Goal: Task Accomplishment & Management: Manage account settings

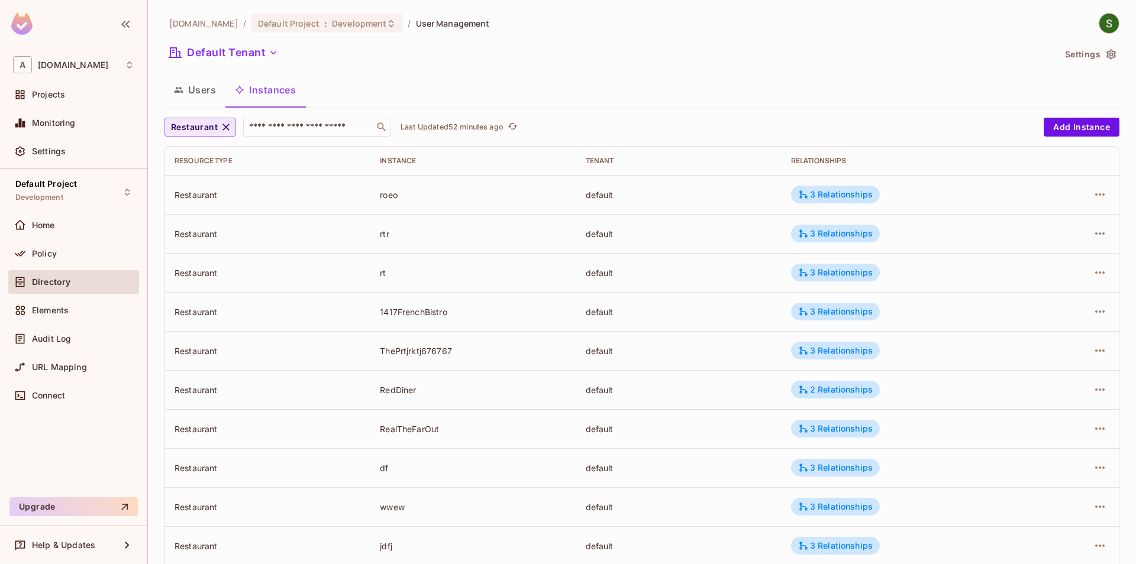
click at [201, 131] on span "Restaurant" at bounding box center [194, 127] width 47 height 15
click at [216, 185] on span "RestaurantGroup" at bounding box center [207, 179] width 67 height 11
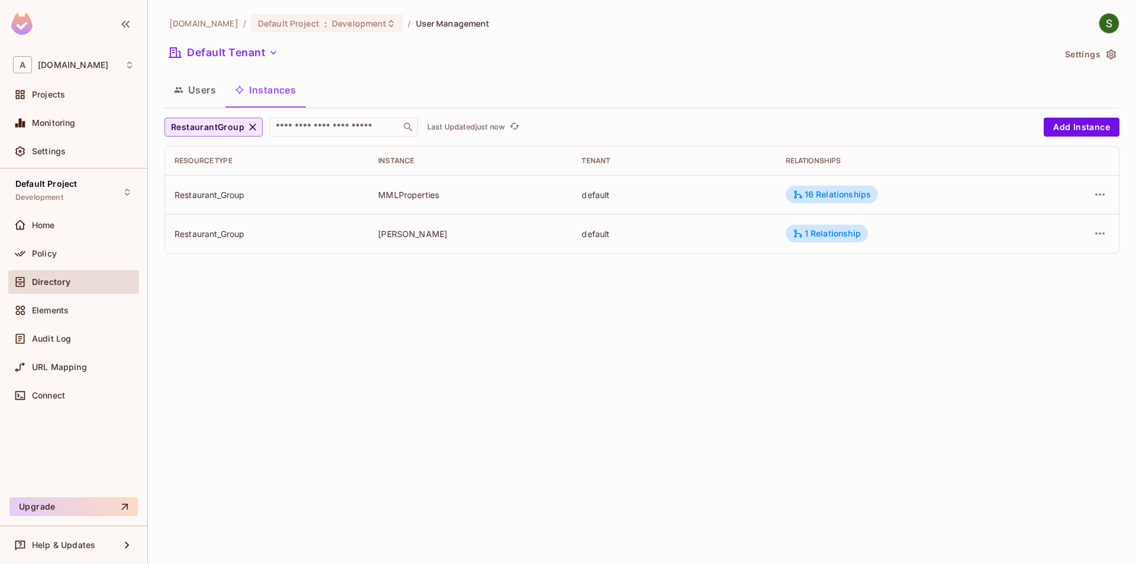
click at [246, 135] on button "RestaurantGroup" at bounding box center [213, 127] width 98 height 19
click at [242, 231] on span "Restaurant" at bounding box center [218, 233] width 88 height 11
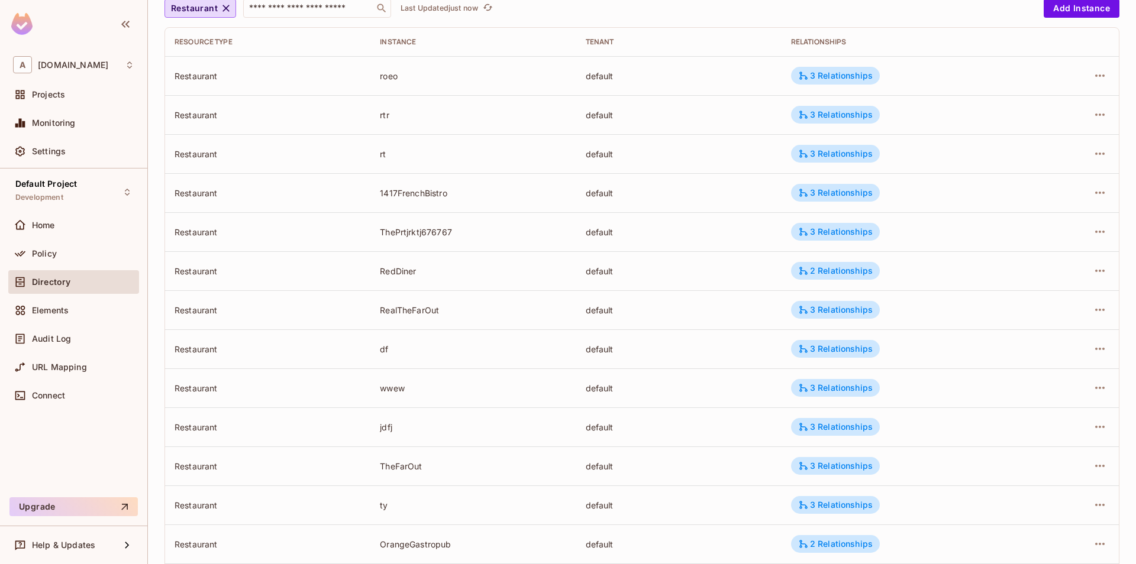
scroll to position [262, 0]
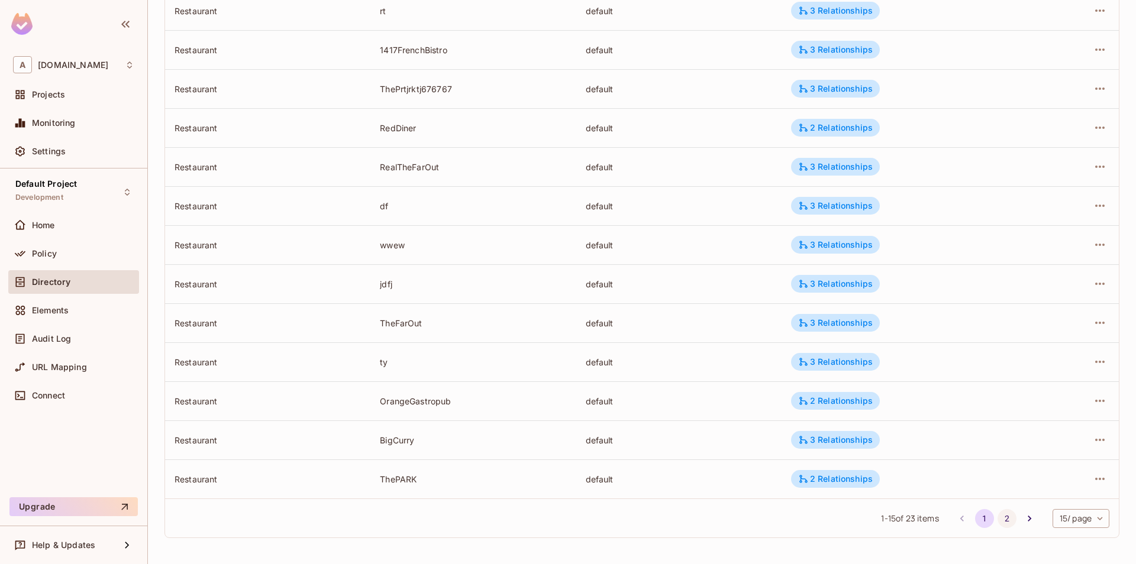
click at [1003, 520] on button "2" at bounding box center [1006, 518] width 19 height 19
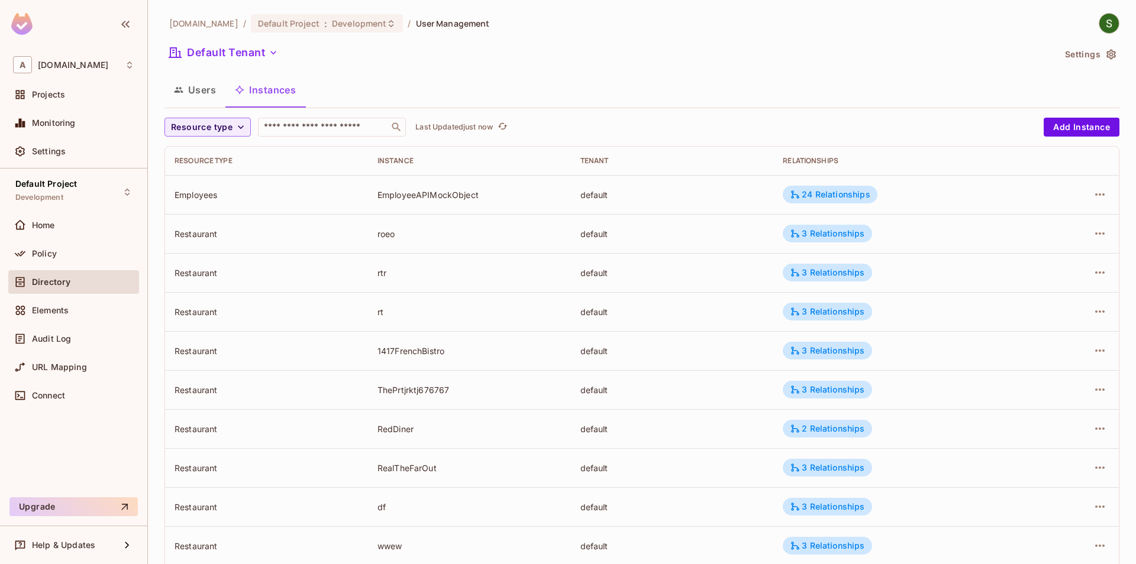
scroll to position [262, 0]
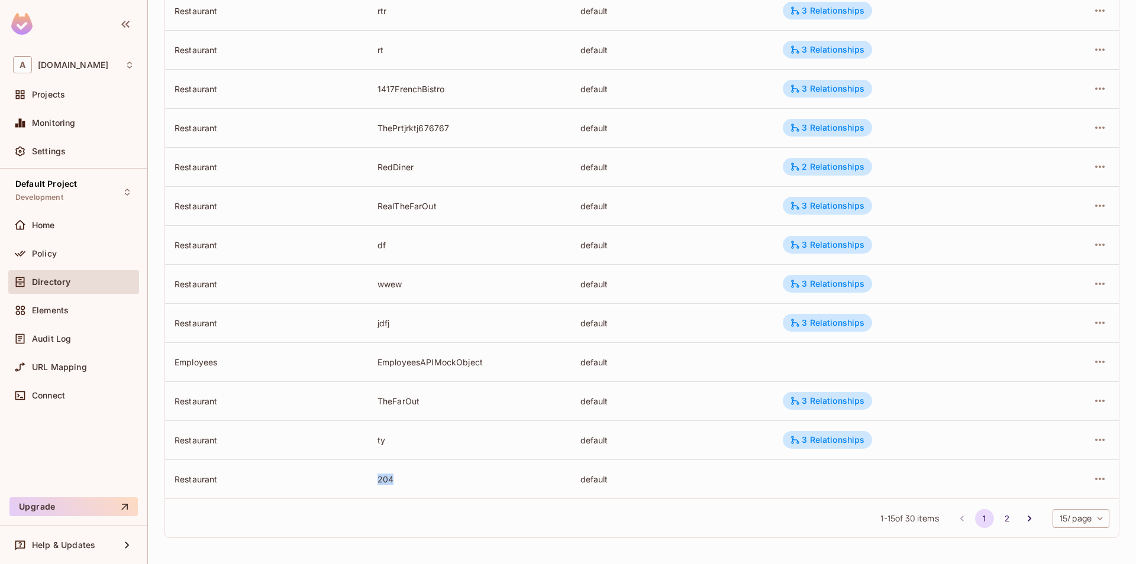
click at [409, 478] on td "204" at bounding box center [469, 479] width 203 height 39
click at [591, 476] on div "default" at bounding box center [672, 479] width 184 height 11
drag, startPoint x: 788, startPoint y: 485, endPoint x: 904, endPoint y: 483, distance: 115.3
click at [904, 483] on td at bounding box center [902, 479] width 258 height 39
drag, startPoint x: 367, startPoint y: 481, endPoint x: 628, endPoint y: 483, distance: 260.8
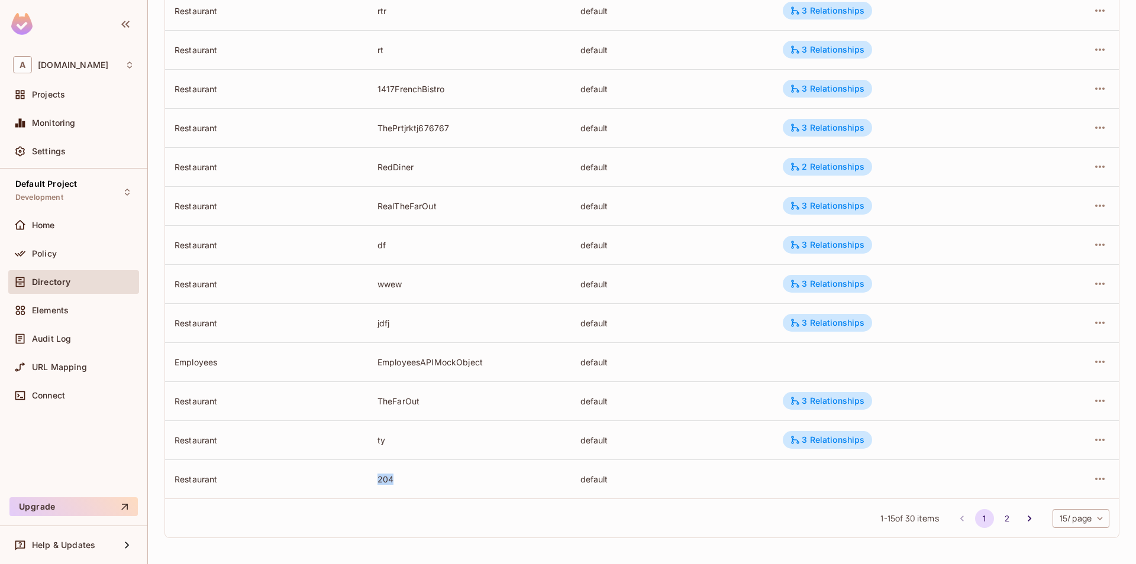
click at [535, 477] on tr "Restaurant 204 default" at bounding box center [641, 479] width 953 height 39
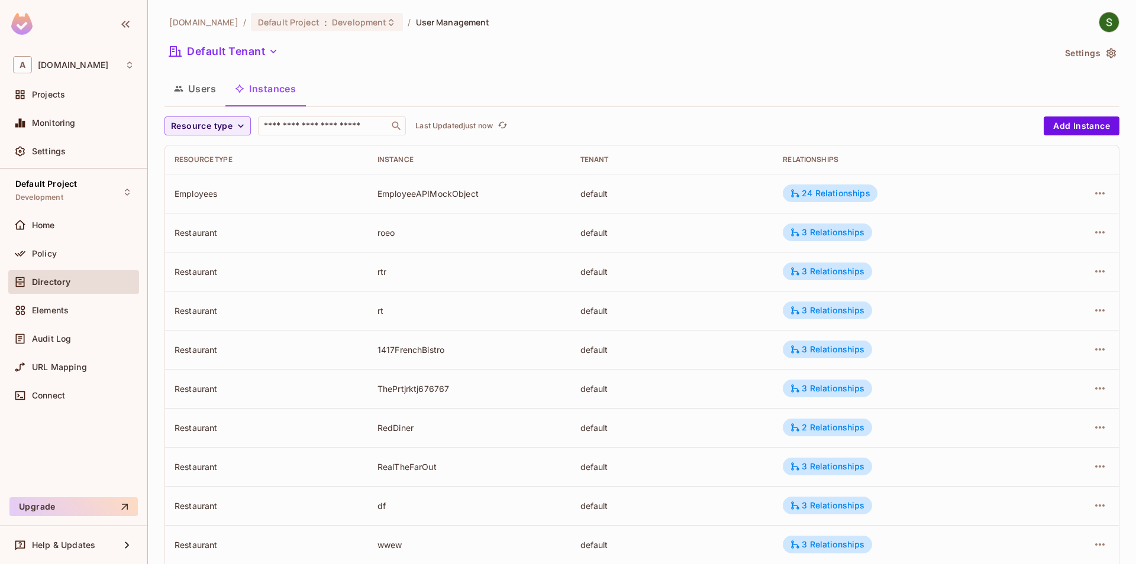
scroll to position [0, 0]
click at [839, 198] on div "24 Relationships" at bounding box center [830, 194] width 80 height 11
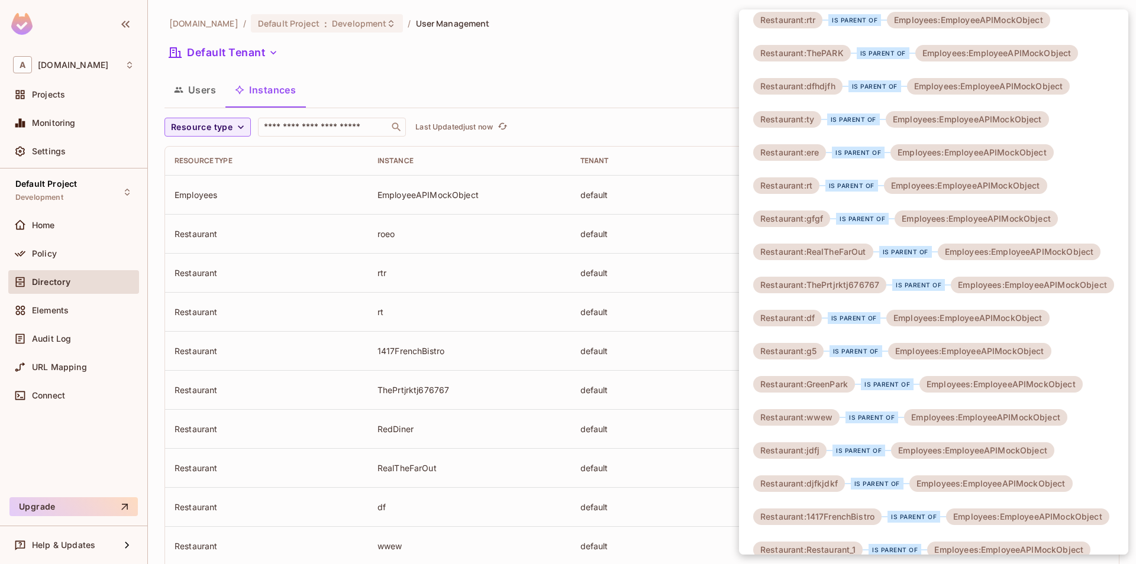
scroll to position [261, 0]
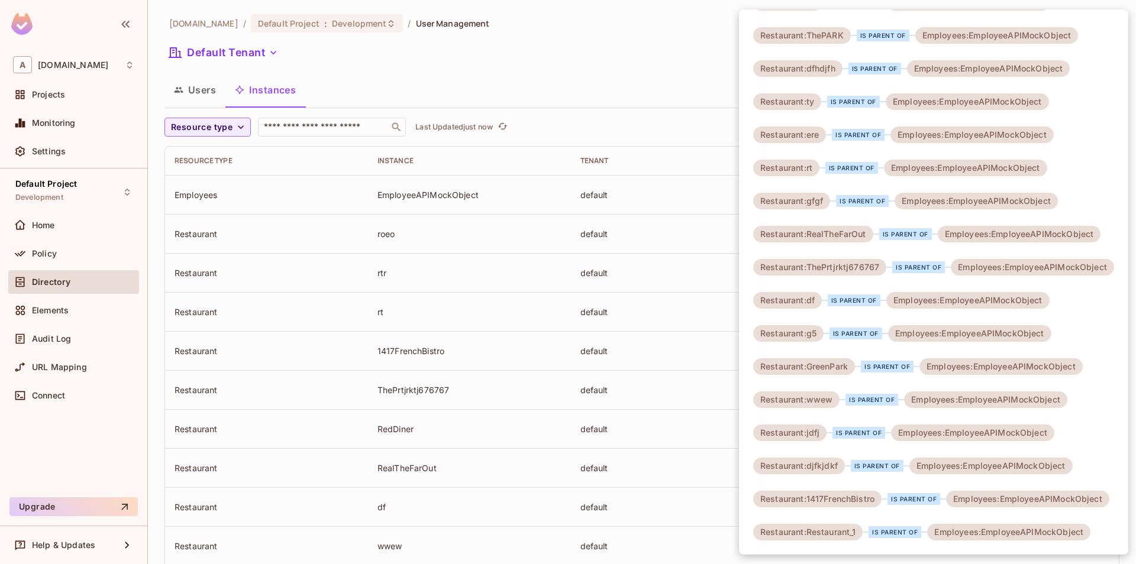
click at [633, 237] on div at bounding box center [568, 282] width 1136 height 564
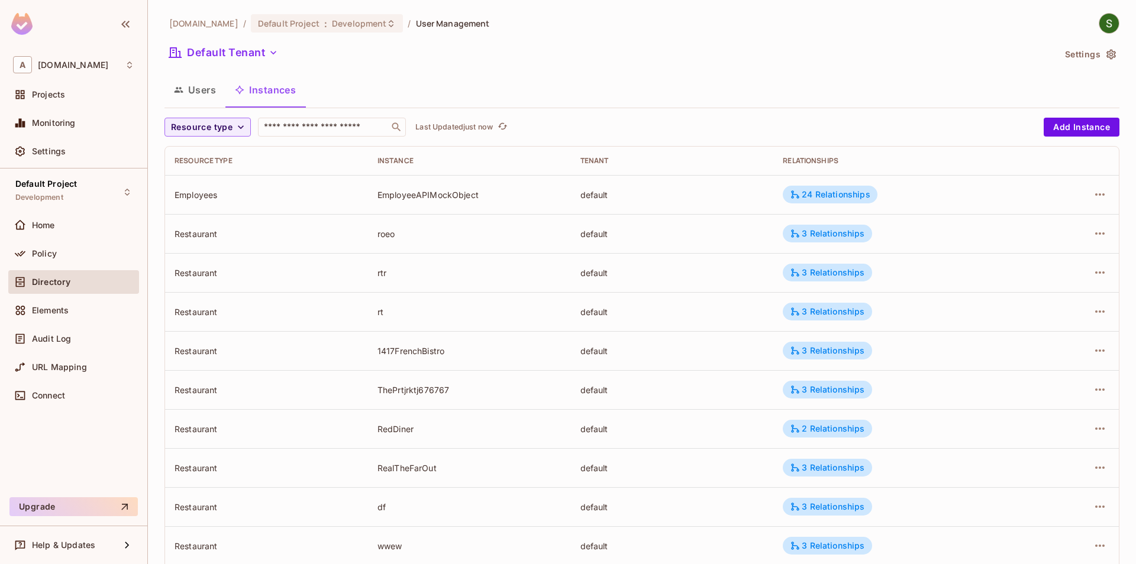
scroll to position [262, 0]
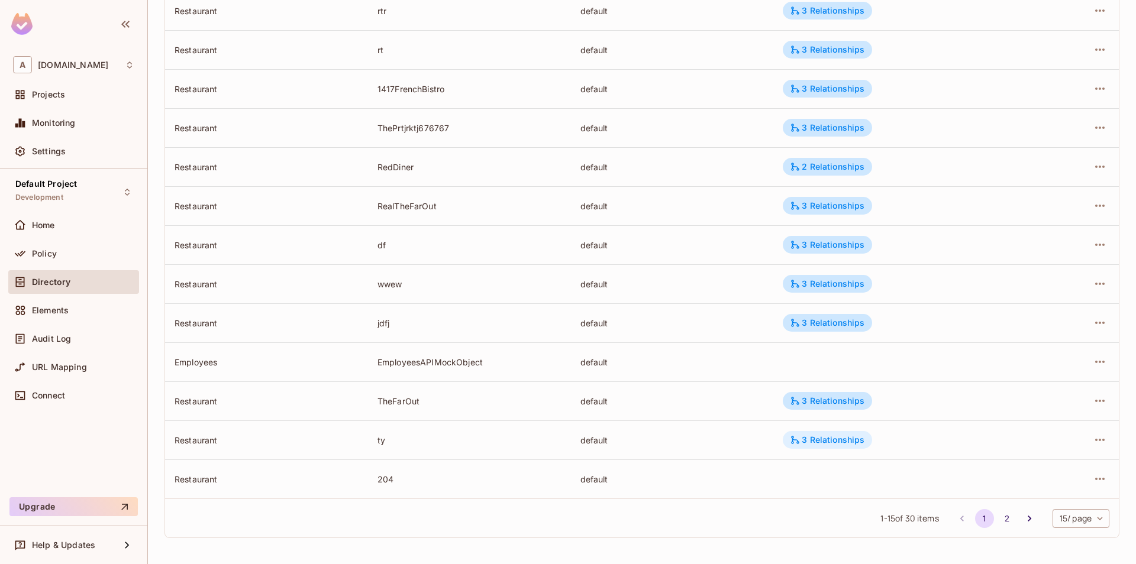
click at [842, 442] on div "3 Relationships" at bounding box center [827, 440] width 75 height 11
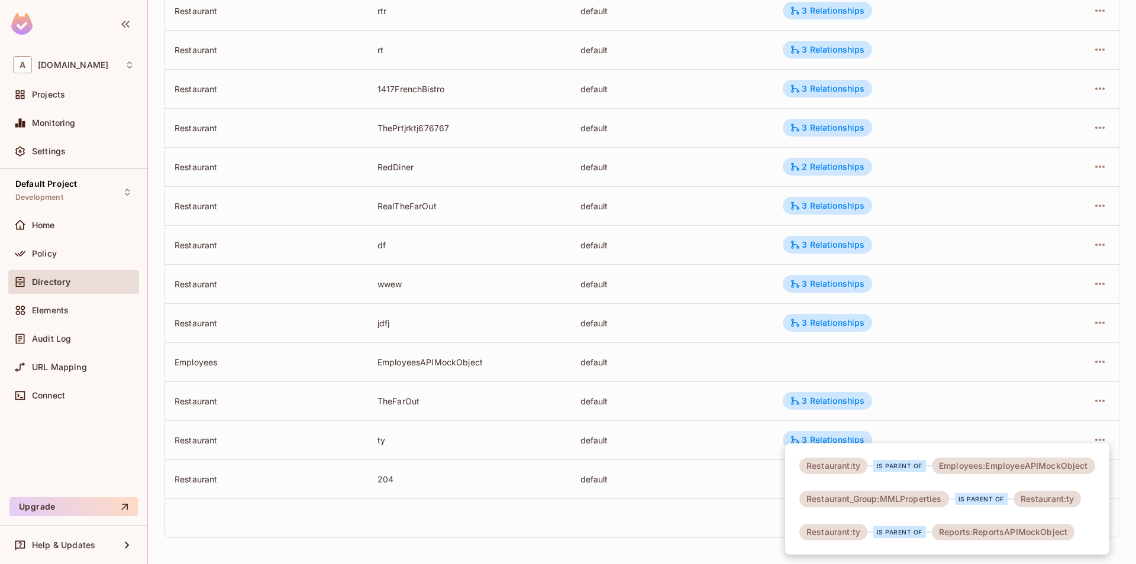
click at [693, 464] on div at bounding box center [568, 282] width 1136 height 564
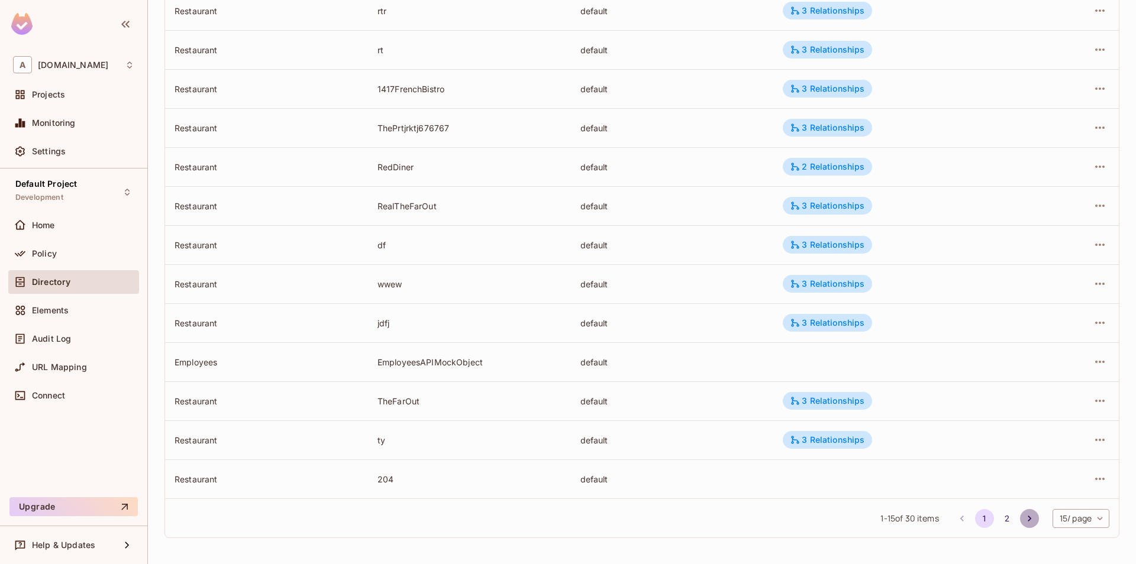
click at [1030, 515] on icon "Go to next page" at bounding box center [1029, 519] width 12 height 12
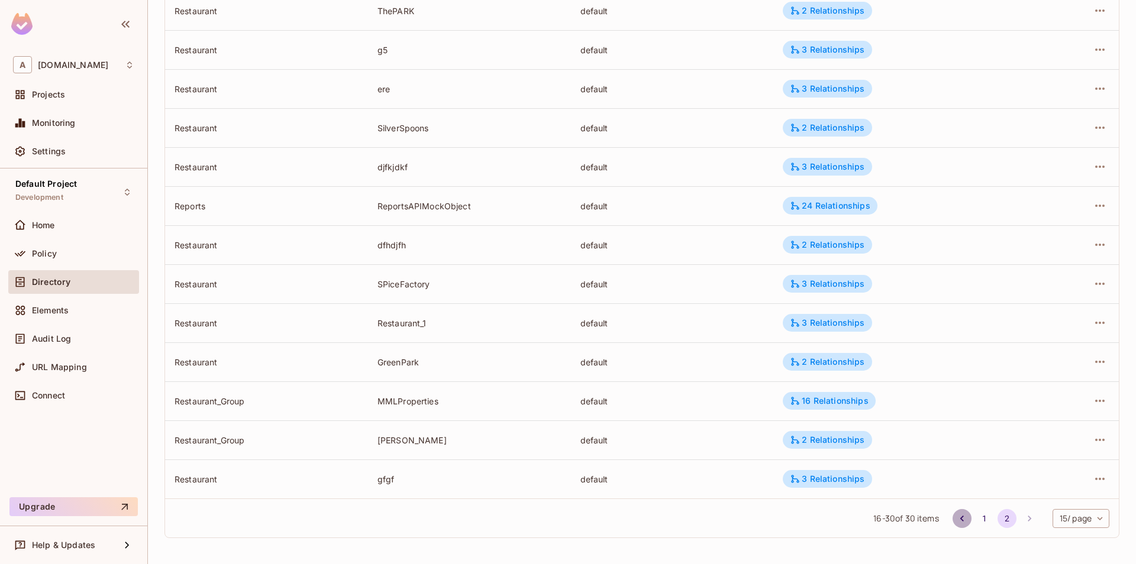
click at [958, 523] on icon "Go to previous page" at bounding box center [962, 519] width 12 height 12
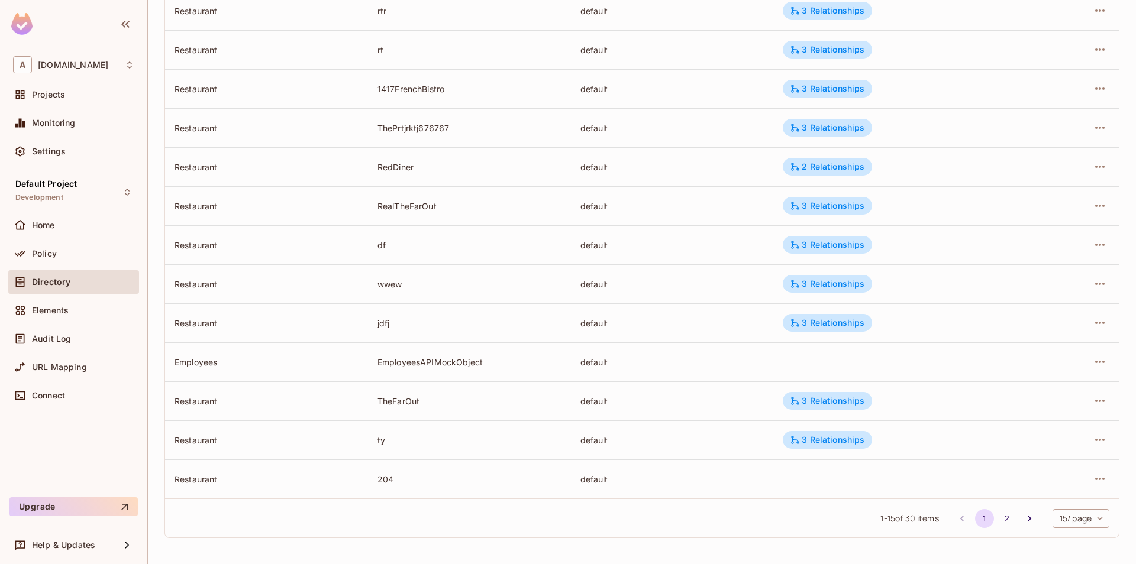
drag, startPoint x: 372, startPoint y: 488, endPoint x: 422, endPoint y: 482, distance: 50.0
click at [422, 482] on td "204" at bounding box center [469, 479] width 203 height 39
click at [1079, 486] on div at bounding box center [1075, 479] width 67 height 19
click at [1101, 480] on icon "button" at bounding box center [1099, 479] width 14 height 14
click at [977, 507] on div "Edit Attributes" at bounding box center [1003, 511] width 86 height 19
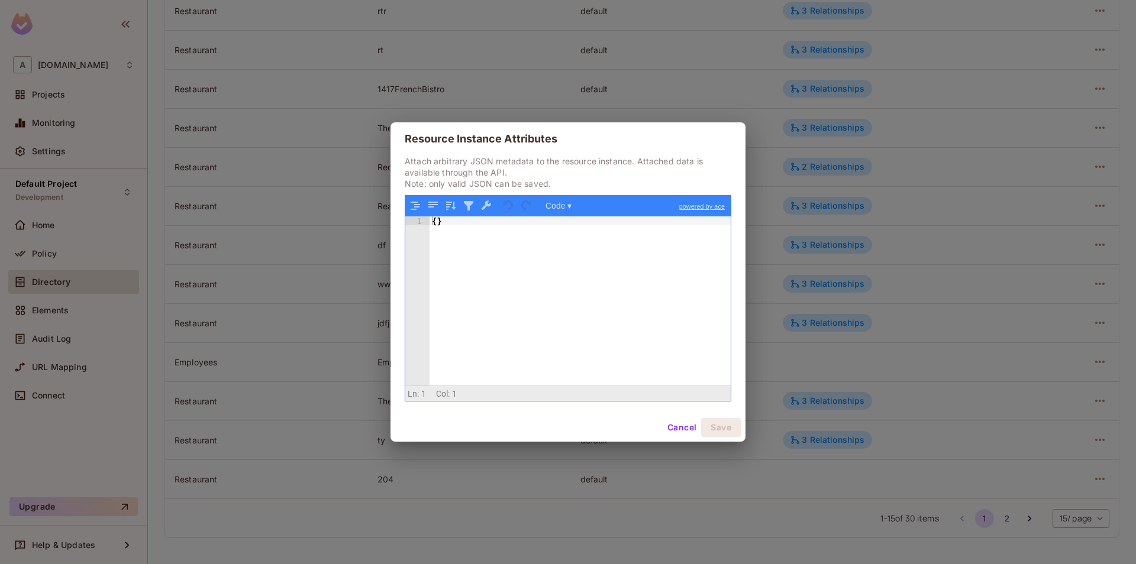
click at [686, 428] on button "Cancel" at bounding box center [681, 427] width 38 height 19
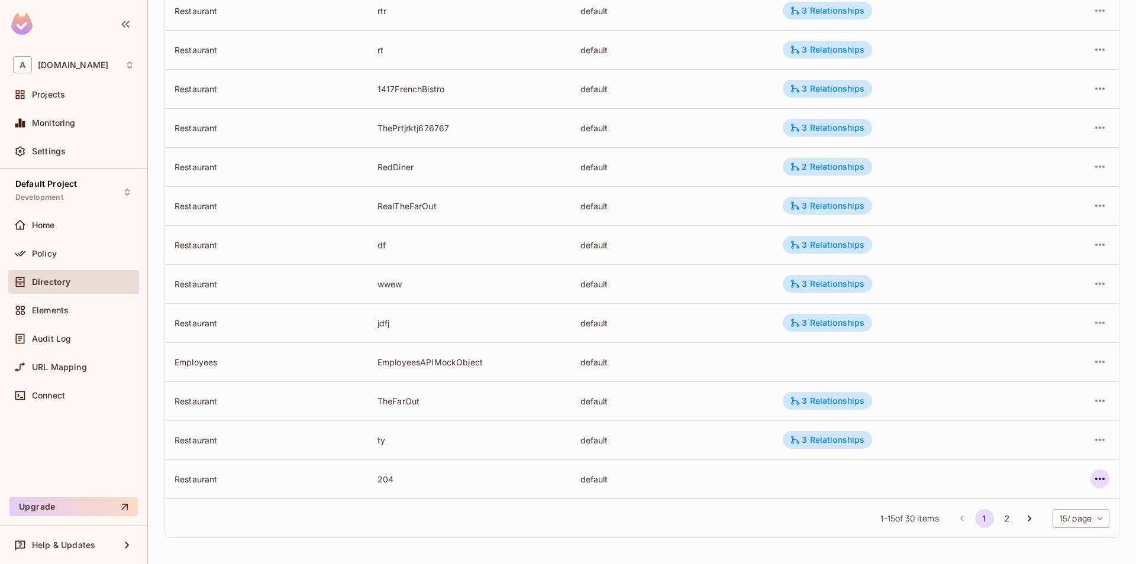
click at [1098, 480] on icon "button" at bounding box center [1099, 479] width 14 height 14
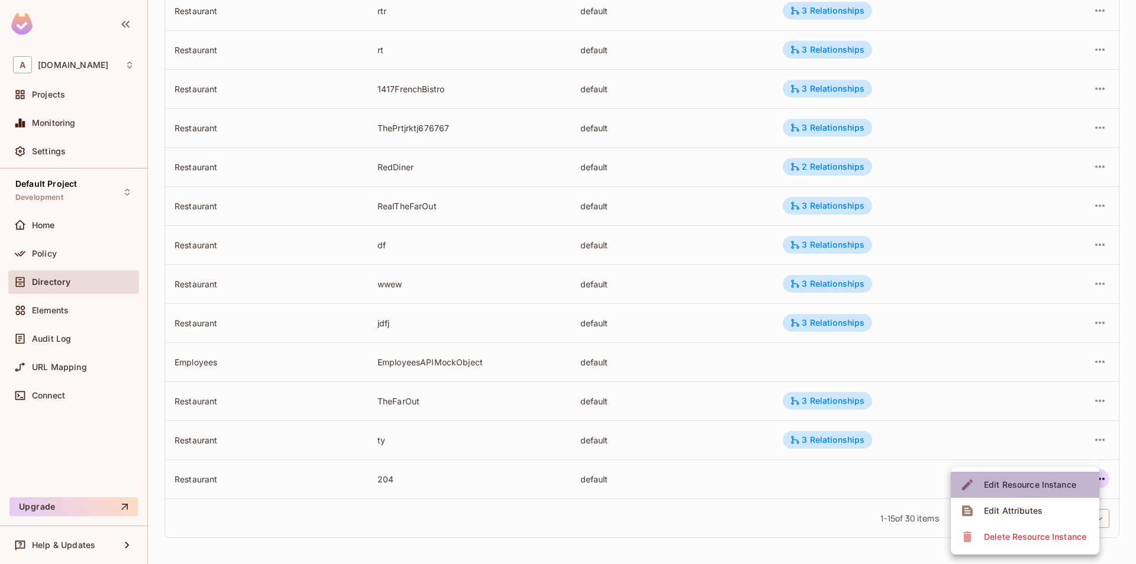
click at [1009, 490] on div "Edit Resource Instance" at bounding box center [1030, 485] width 92 height 12
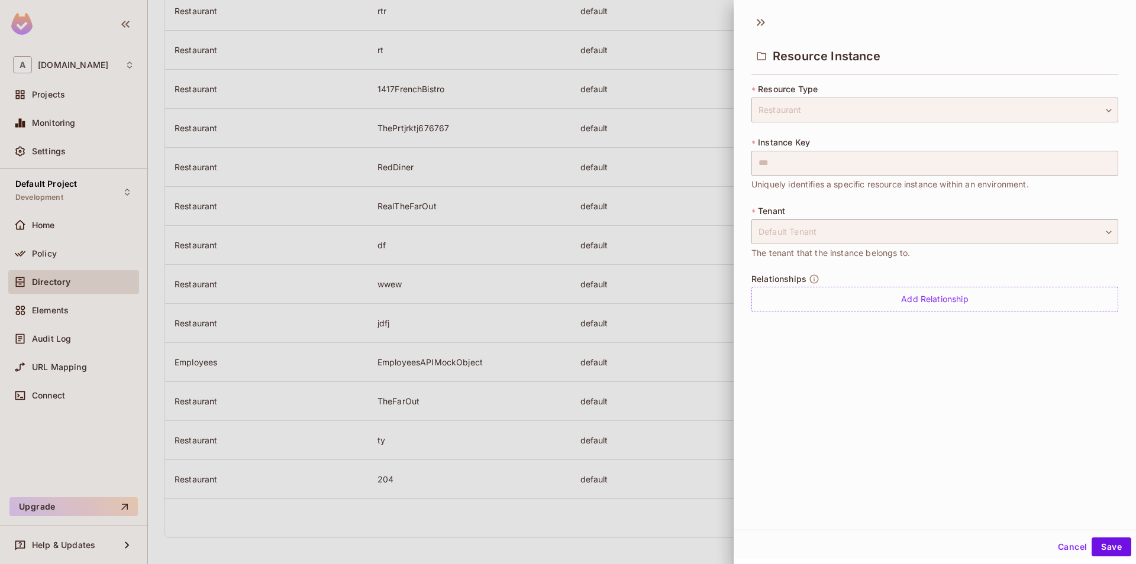
click at [1060, 548] on button "Cancel" at bounding box center [1072, 547] width 38 height 19
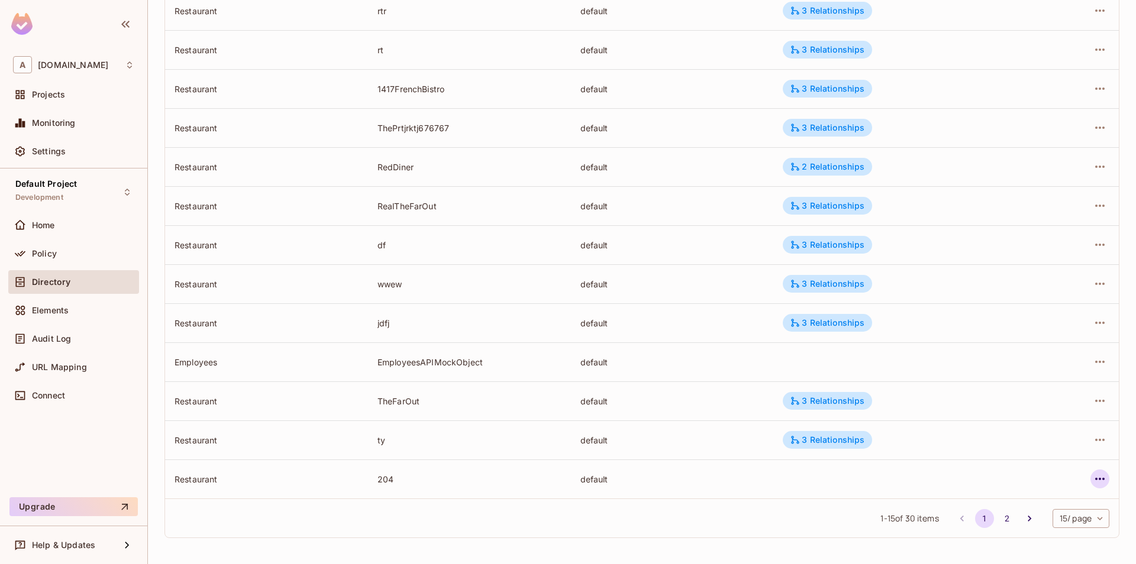
click at [1097, 483] on icon "button" at bounding box center [1099, 479] width 14 height 14
click at [710, 507] on div at bounding box center [568, 282] width 1136 height 564
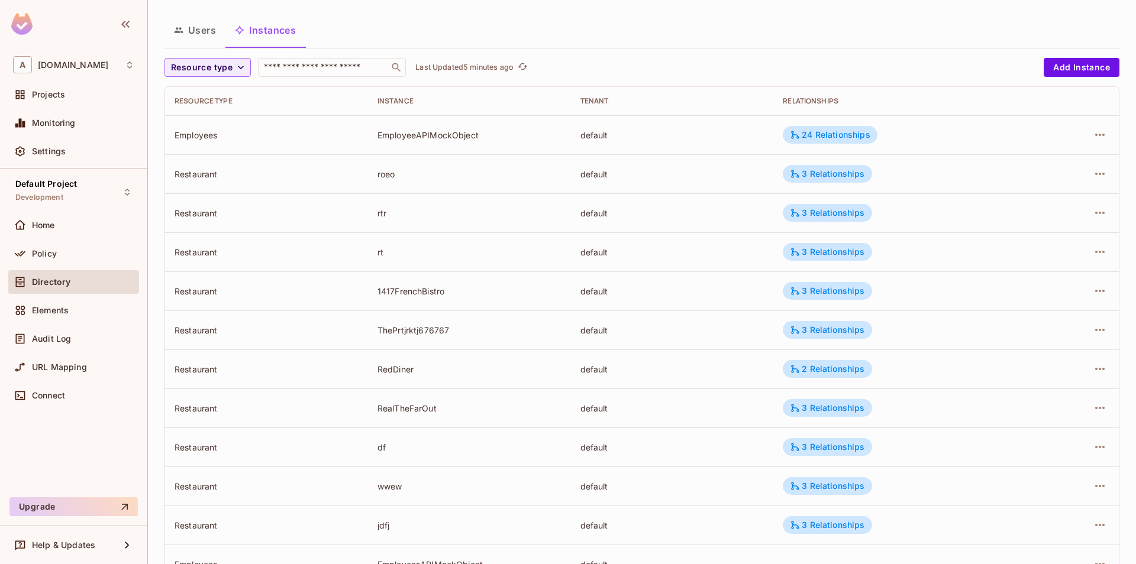
scroll to position [0, 0]
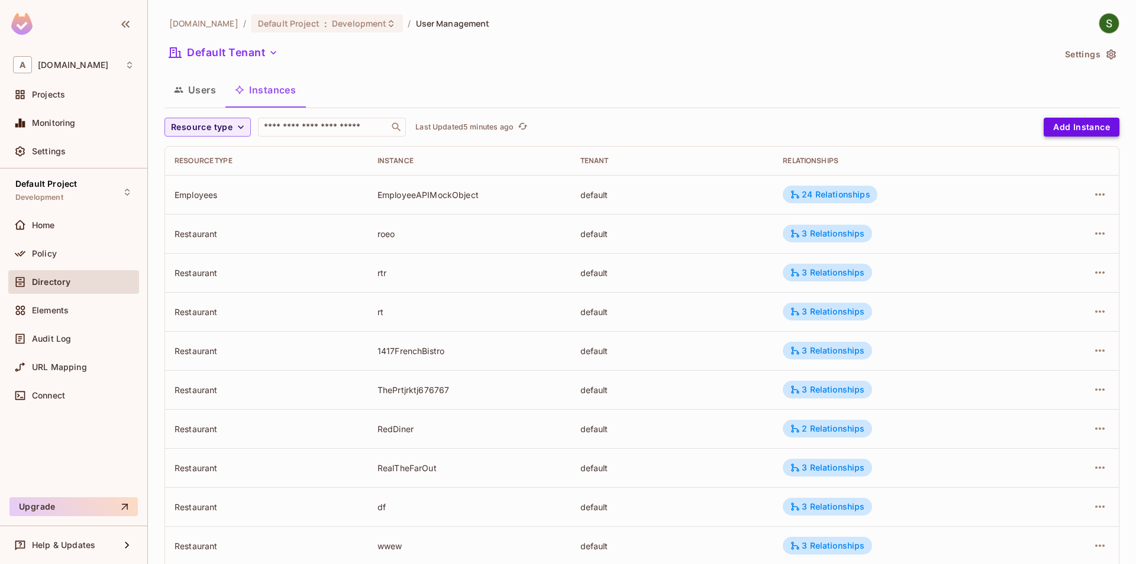
click at [1075, 123] on button "Add Instance" at bounding box center [1081, 127] width 76 height 19
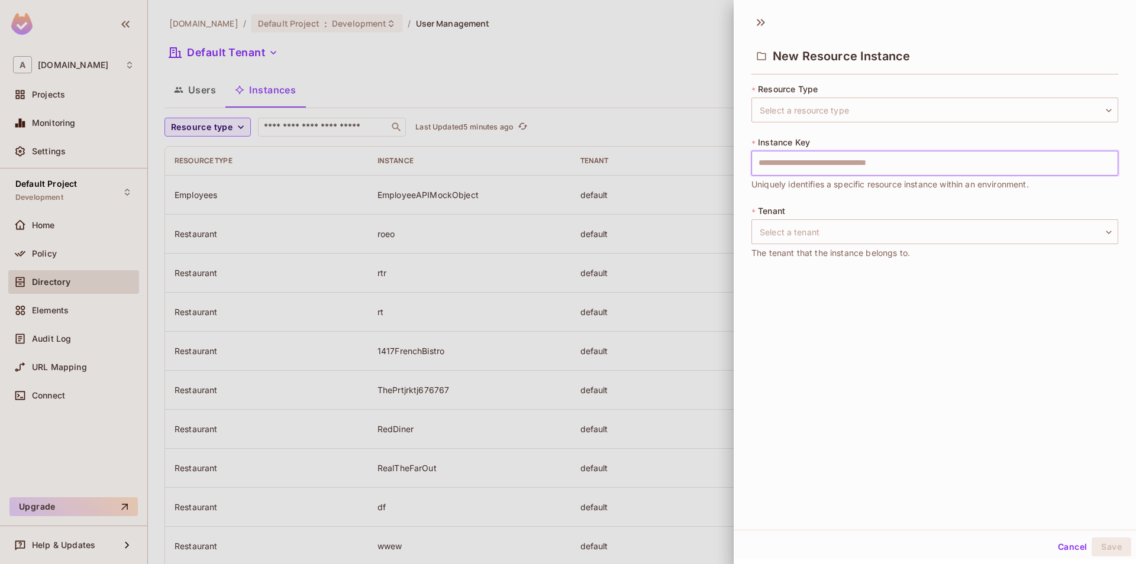
click at [811, 174] on input "text" at bounding box center [934, 163] width 367 height 25
type input "***"
click at [813, 244] on body "A allerin.com Projects Monitoring Settings Default Project Development Home Pol…" at bounding box center [568, 282] width 1136 height 564
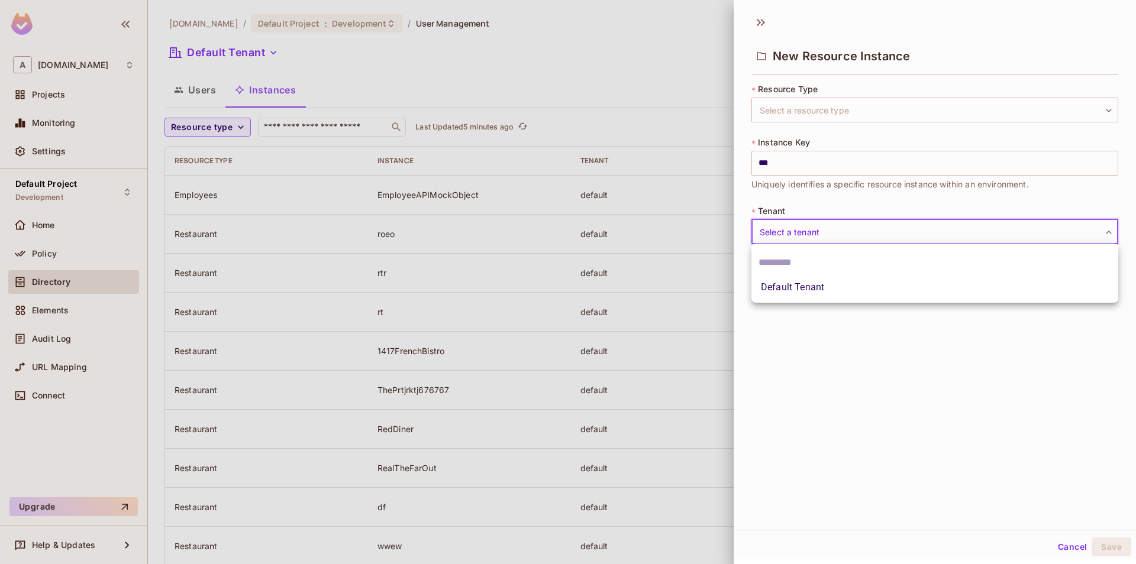
click at [801, 295] on li "Default Tenant" at bounding box center [934, 287] width 367 height 21
type input "*******"
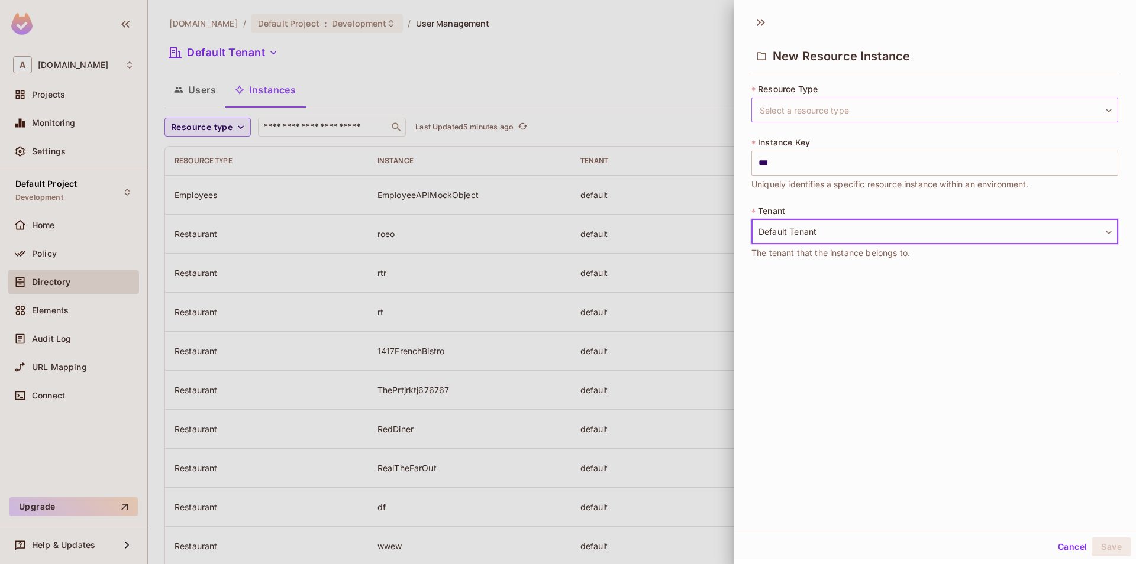
click at [845, 116] on body "A allerin.com Projects Monitoring Settings Default Project Development Home Pol…" at bounding box center [568, 282] width 1136 height 564
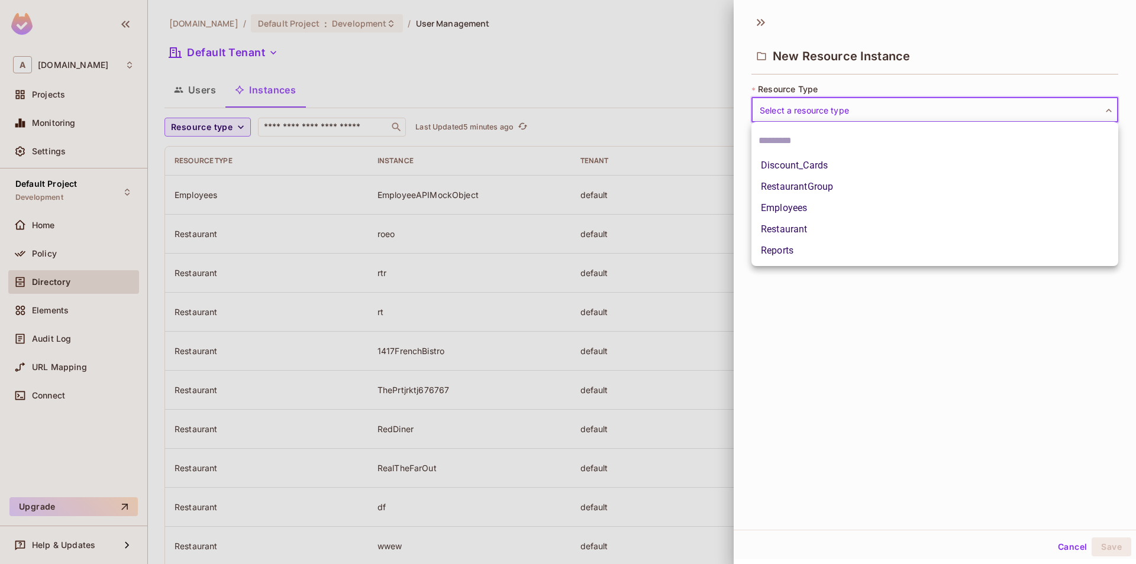
click at [827, 233] on li "Restaurant" at bounding box center [934, 229] width 367 height 21
type input "**********"
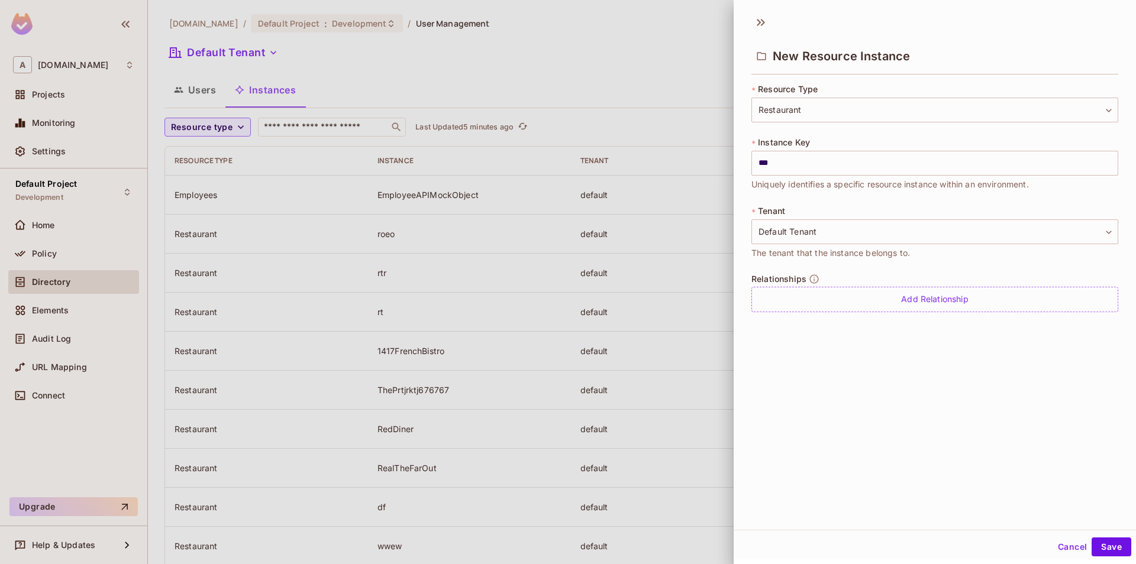
scroll to position [2, 0]
click at [1103, 549] on button "Save" at bounding box center [1111, 545] width 40 height 19
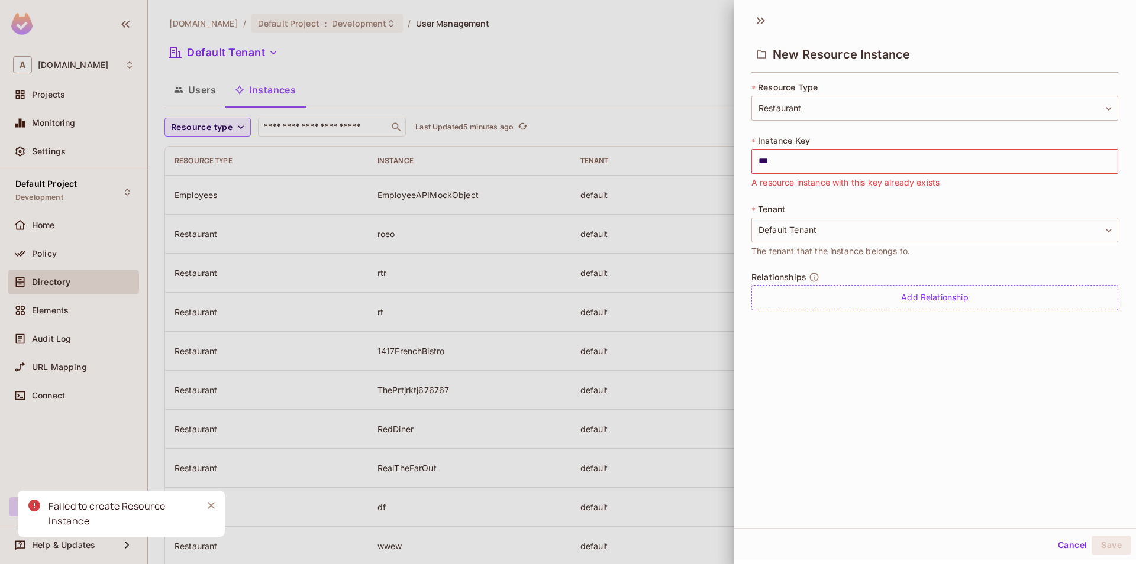
click at [209, 507] on icon "Close" at bounding box center [211, 506] width 12 height 12
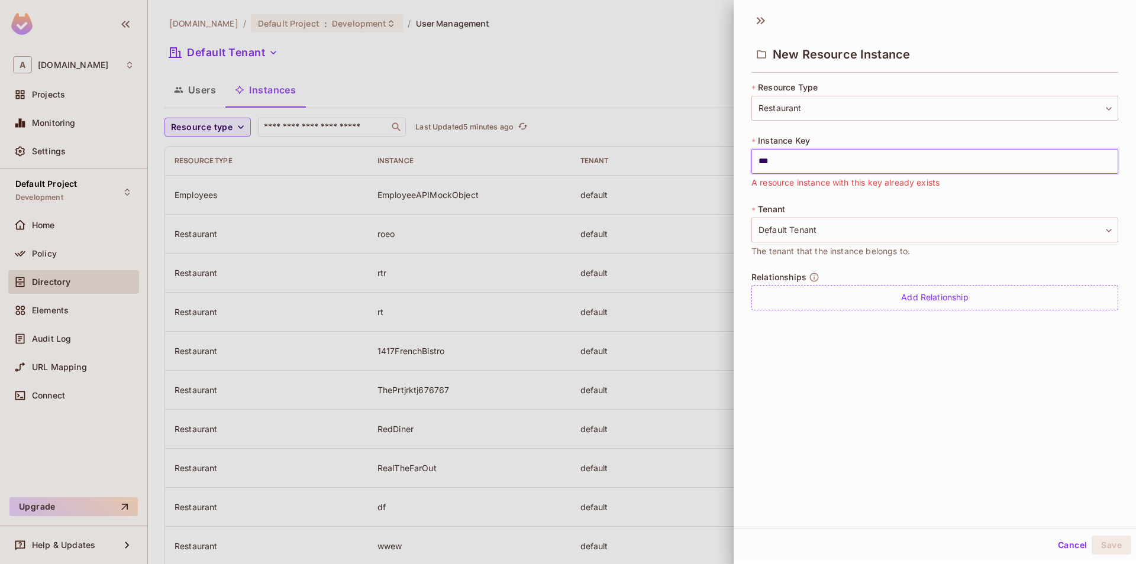
drag, startPoint x: 830, startPoint y: 163, endPoint x: 762, endPoint y: 160, distance: 68.1
click at [762, 160] on input "***" at bounding box center [934, 161] width 367 height 25
type input "*"
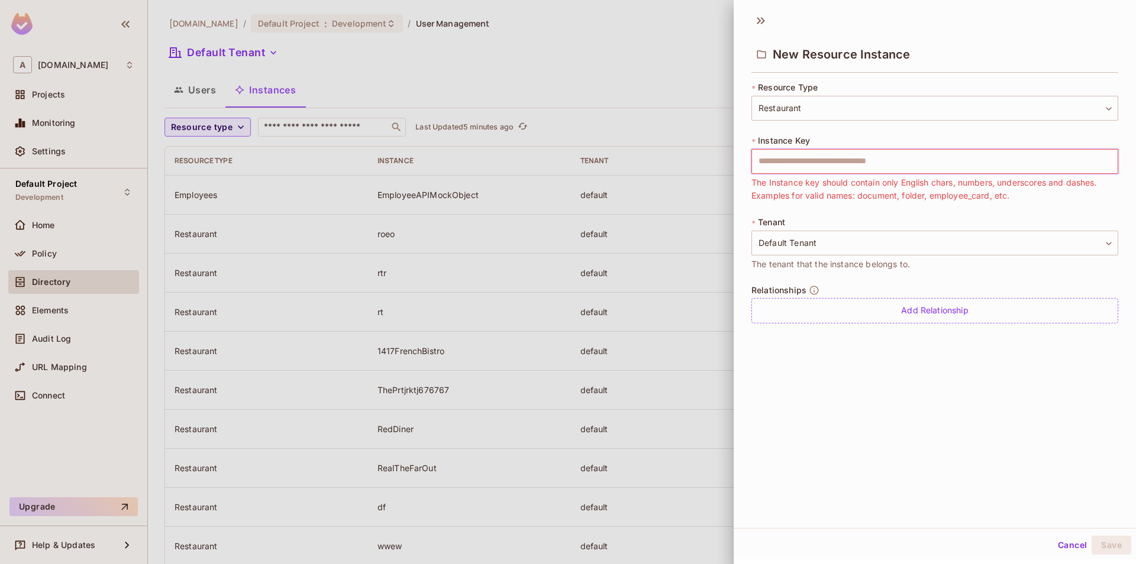
click at [846, 493] on div "**********" at bounding box center [934, 268] width 402 height 522
click at [1068, 548] on button "Cancel" at bounding box center [1072, 545] width 38 height 19
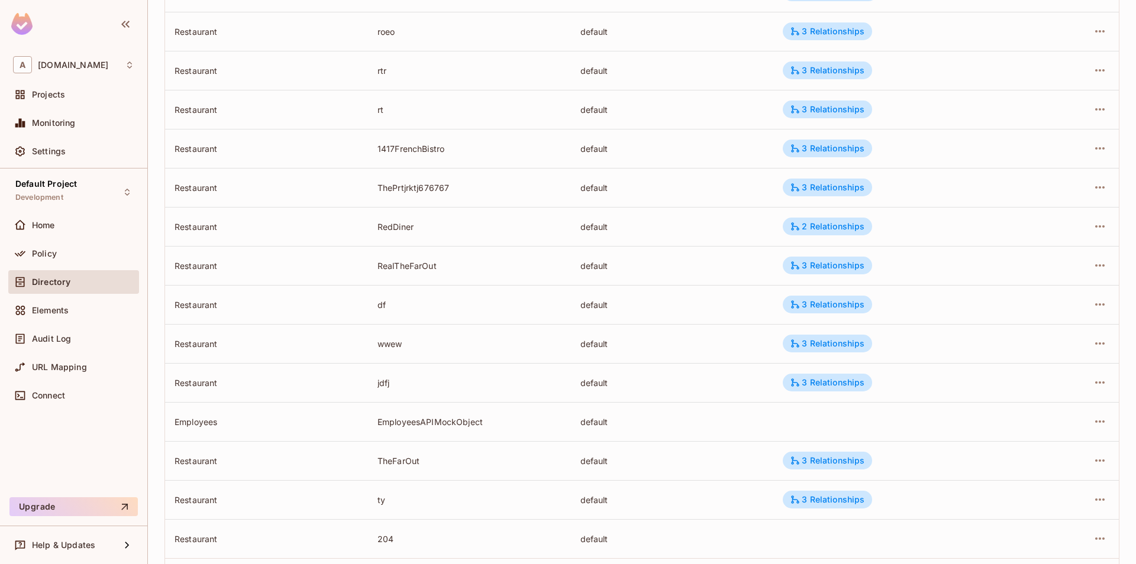
scroll to position [262, 0]
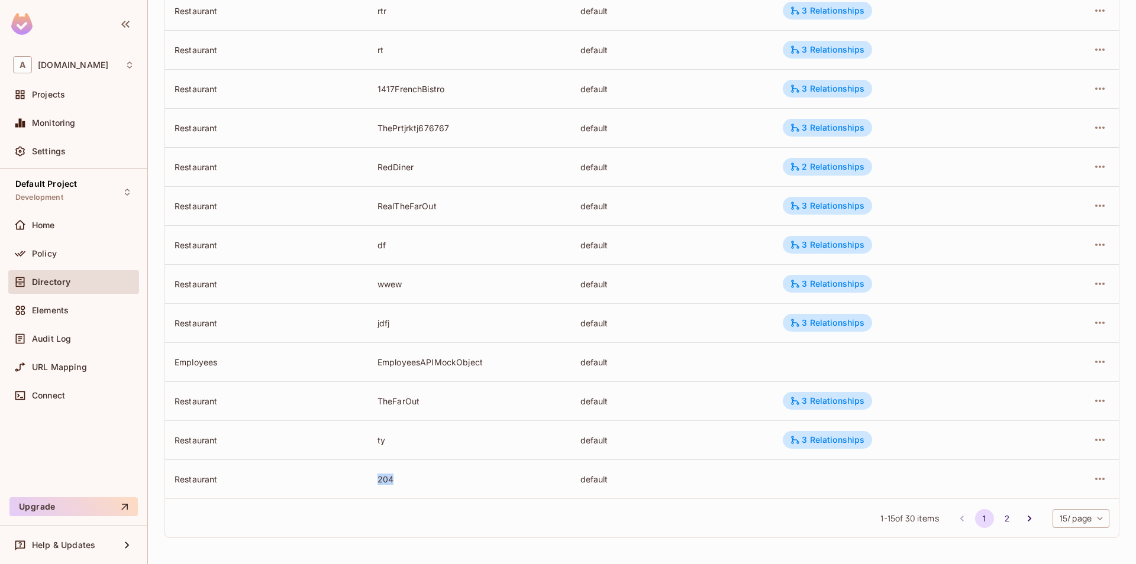
drag, startPoint x: 367, startPoint y: 480, endPoint x: 462, endPoint y: 474, distance: 95.4
click at [462, 474] on tr "Restaurant 204 default" at bounding box center [641, 479] width 953 height 39
click at [461, 472] on td "204" at bounding box center [469, 479] width 203 height 39
click at [1095, 478] on icon "button" at bounding box center [1099, 479] width 14 height 14
click at [847, 490] on div at bounding box center [568, 282] width 1136 height 564
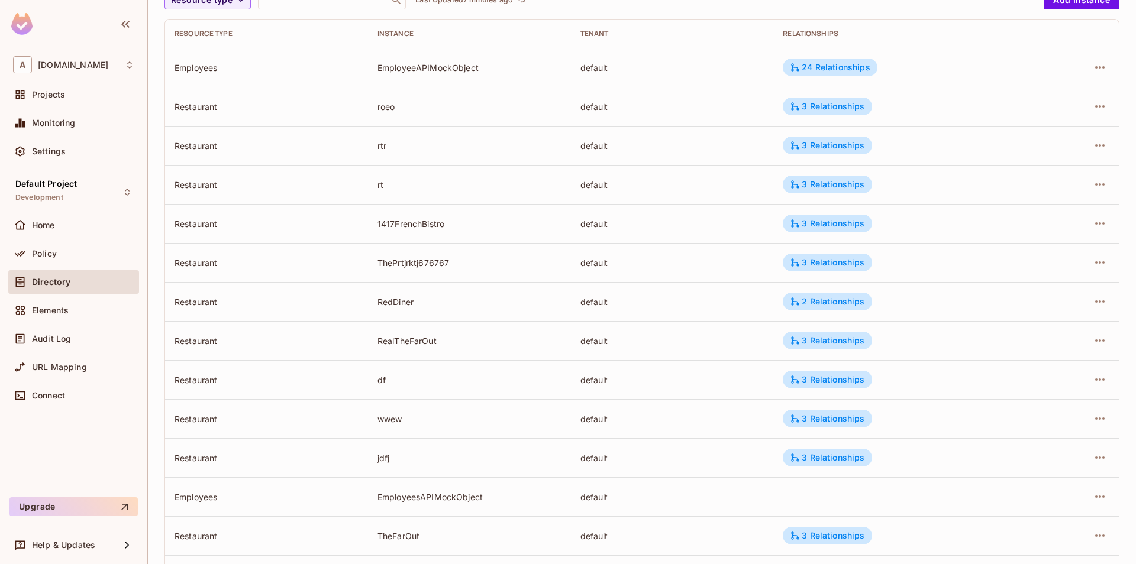
scroll to position [0, 0]
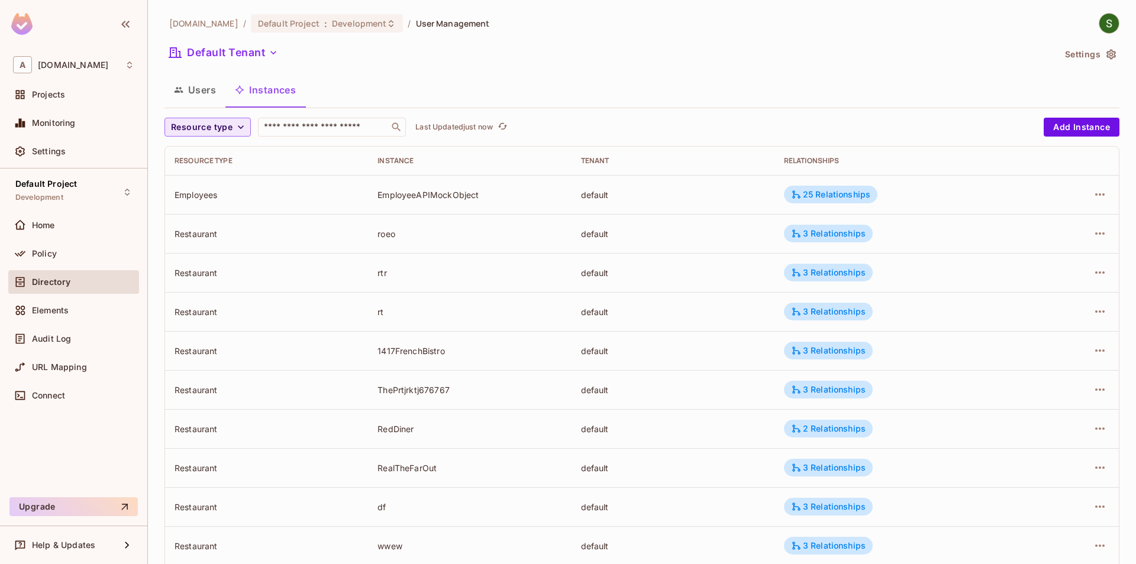
click at [216, 128] on span "Resource type" at bounding box center [202, 127] width 62 height 15
click at [216, 222] on li "Restaurant" at bounding box center [207, 230] width 86 height 25
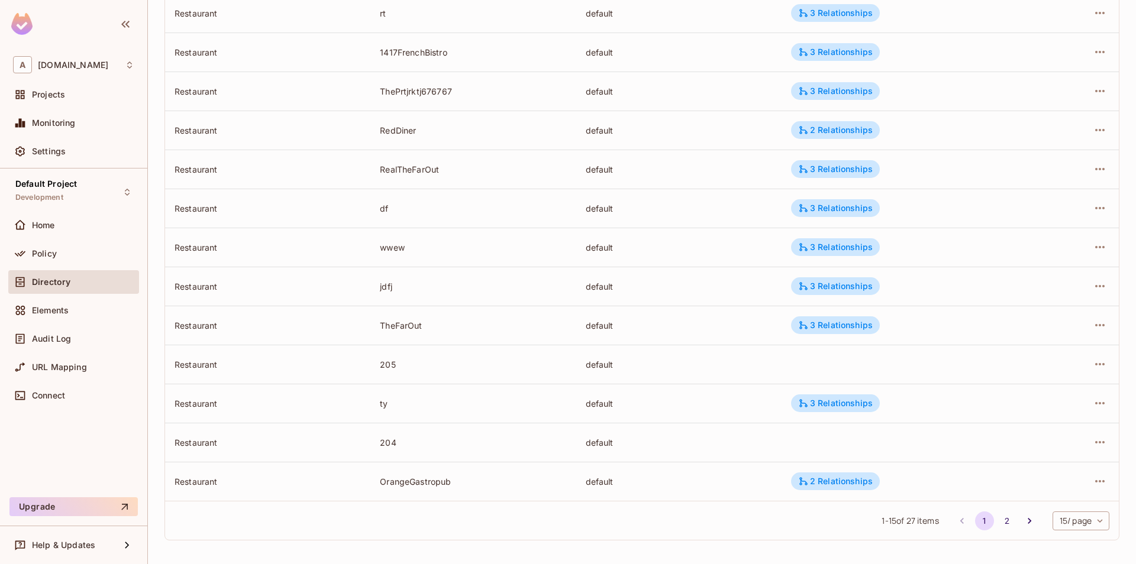
scroll to position [262, 0]
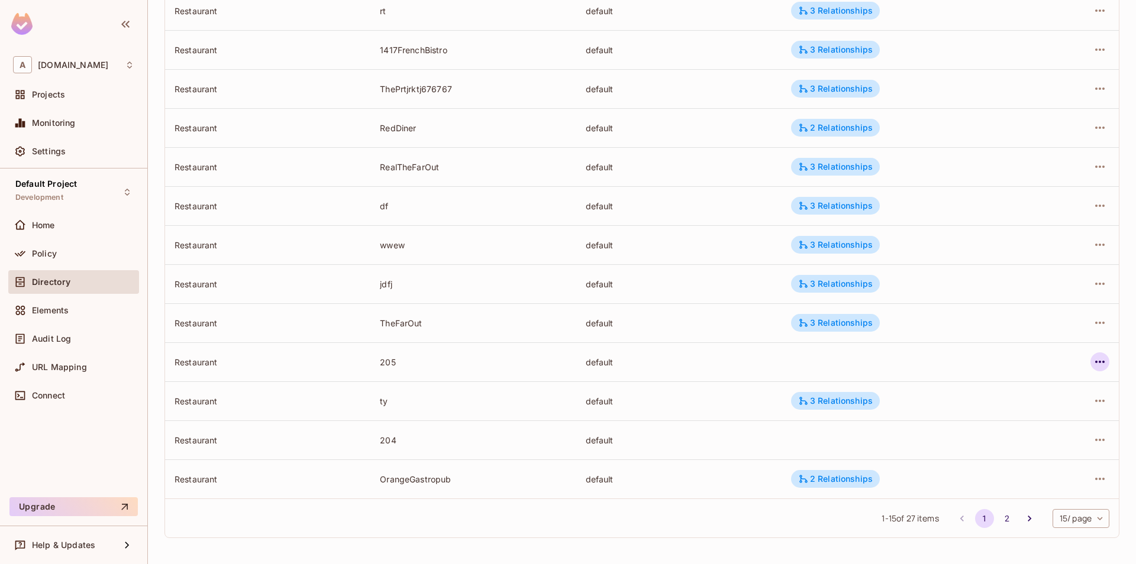
click at [1105, 363] on icon "button" at bounding box center [1099, 362] width 14 height 14
click at [1039, 418] on div "Edit Attributes" at bounding box center [1013, 415] width 59 height 12
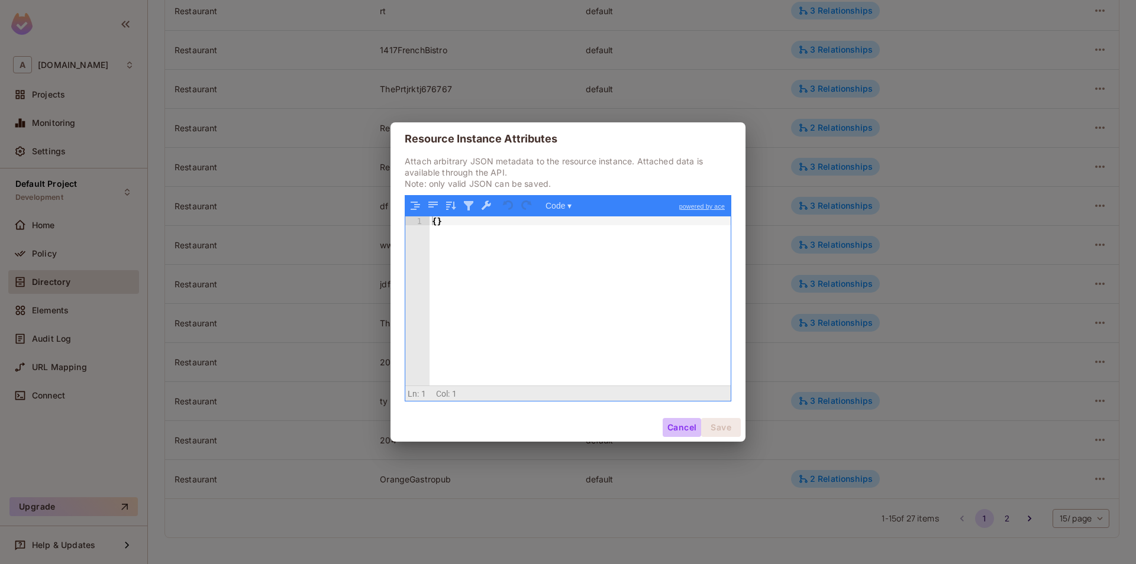
click at [668, 423] on button "Cancel" at bounding box center [681, 427] width 38 height 19
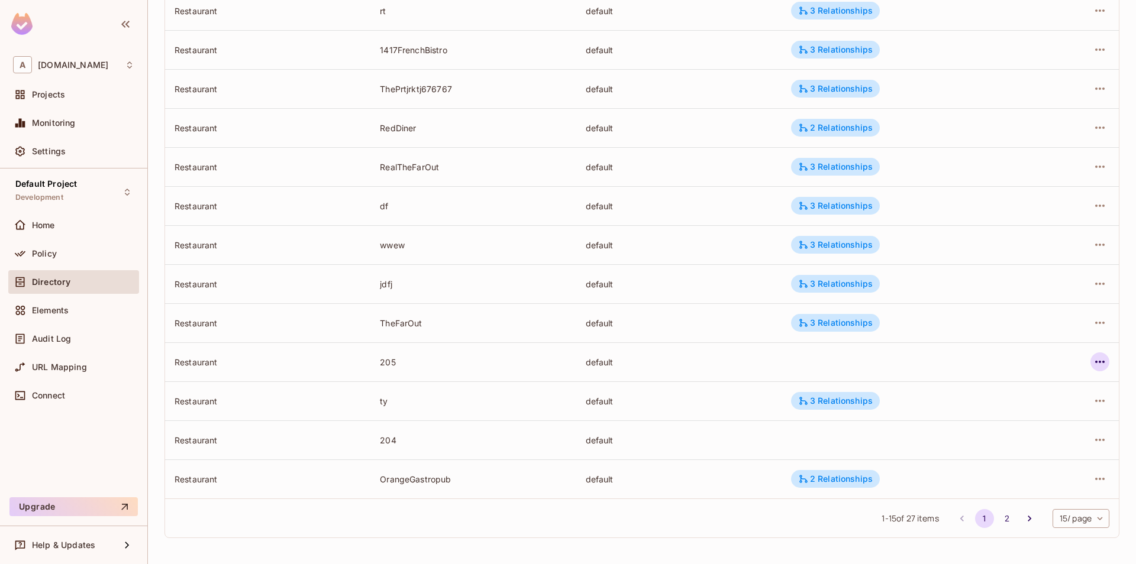
click at [1104, 365] on icon "button" at bounding box center [1099, 362] width 14 height 14
click at [1024, 418] on div "Edit Attributes" at bounding box center [1013, 415] width 59 height 12
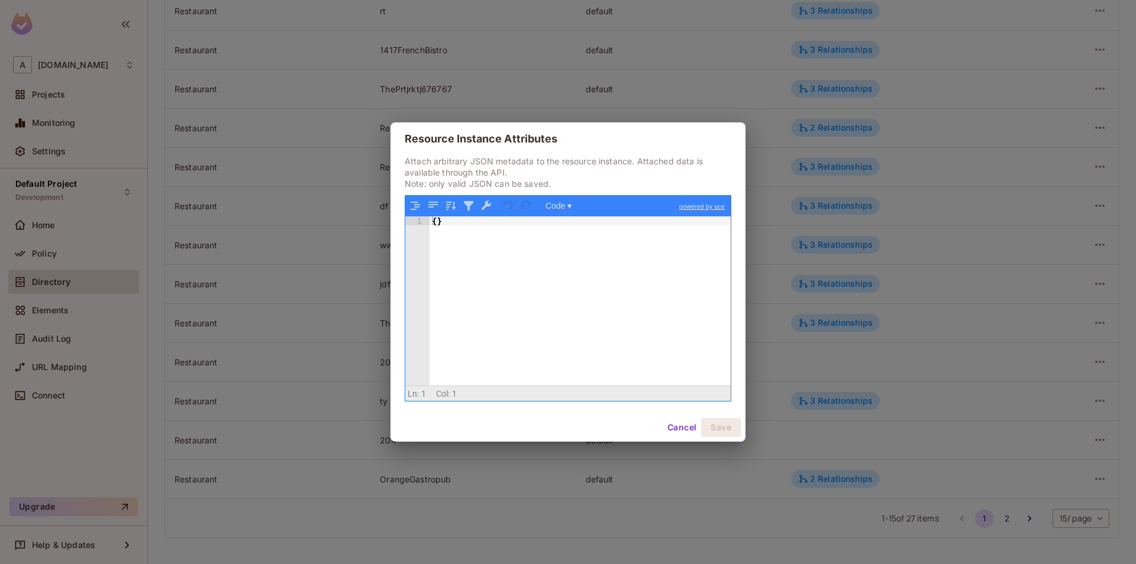
click at [672, 431] on button "Cancel" at bounding box center [681, 427] width 38 height 19
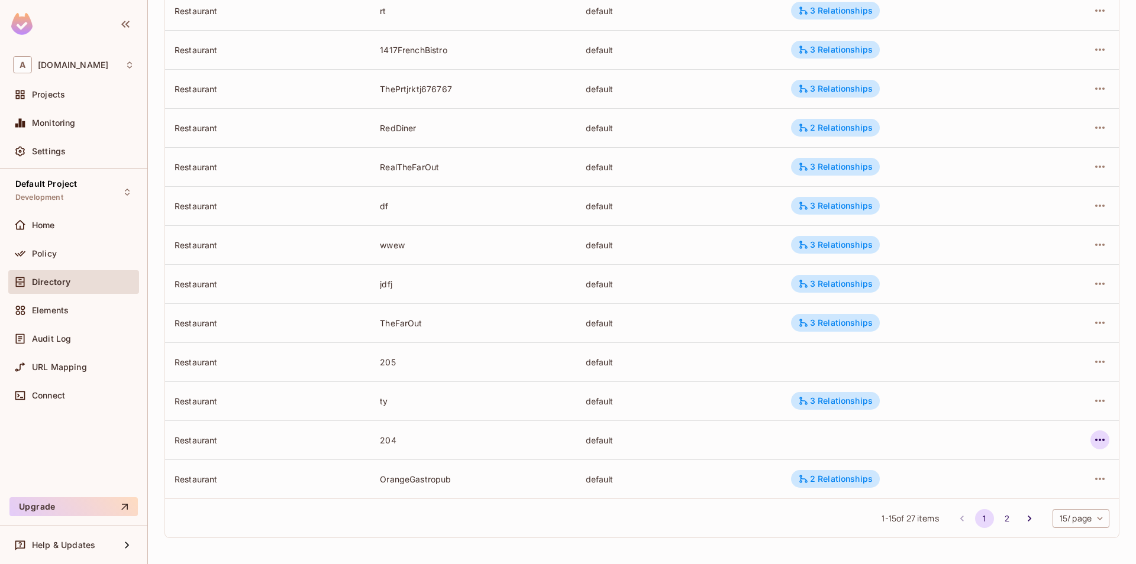
click at [1091, 441] on button "button" at bounding box center [1099, 440] width 19 height 19
click at [1031, 490] on div "Edit Attributes" at bounding box center [1013, 493] width 59 height 12
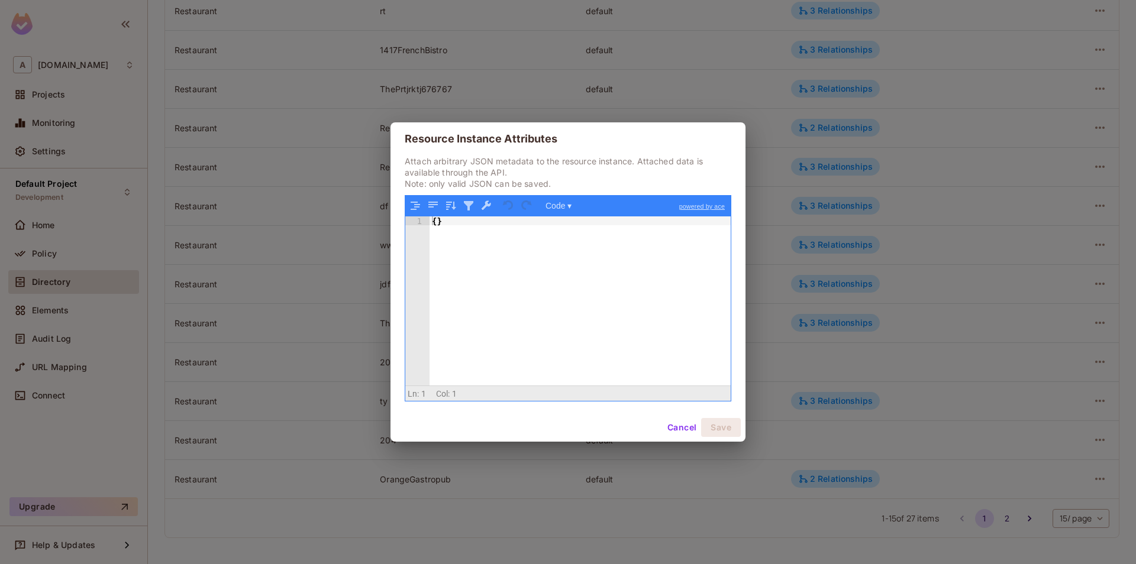
click at [877, 423] on div "Resource Instance Attributes Attach arbitrary JSON metadata to the resource ins…" at bounding box center [568, 282] width 1136 height 564
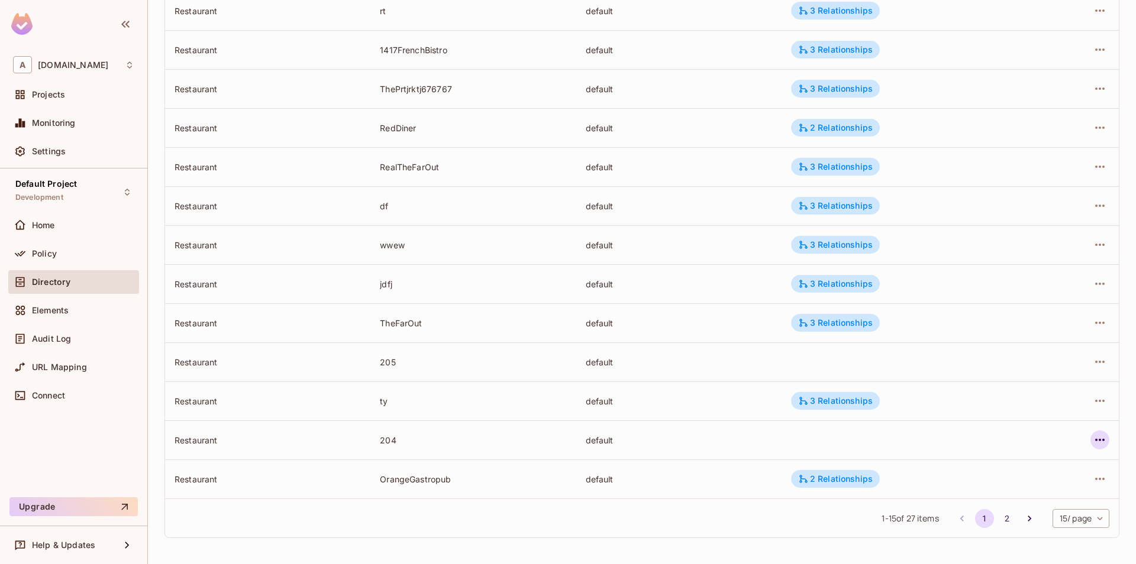
click at [1100, 436] on icon "button" at bounding box center [1099, 440] width 14 height 14
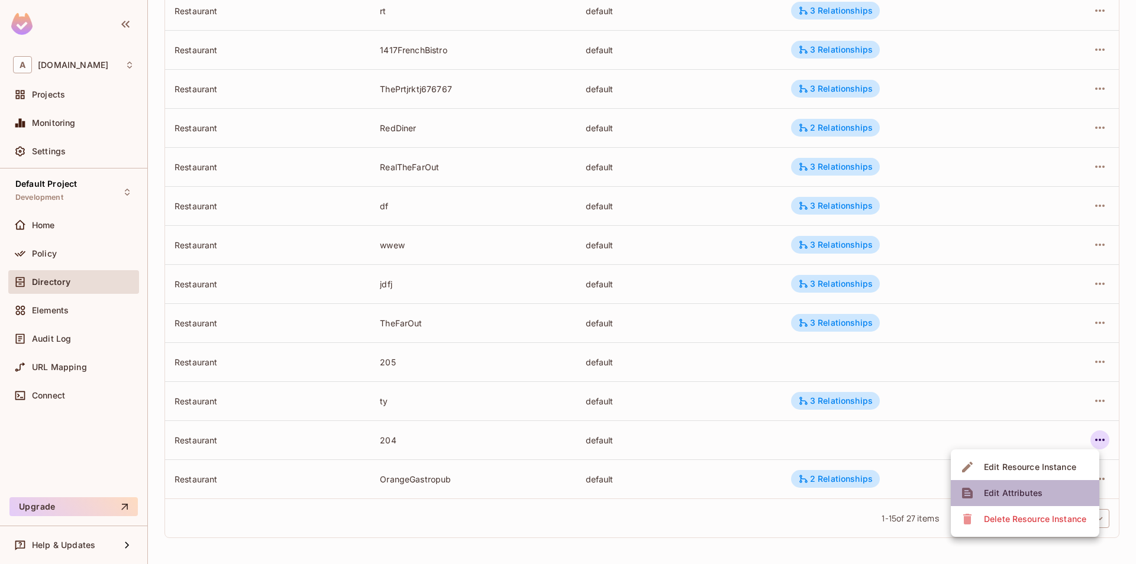
click at [1044, 496] on span "Edit Attributes" at bounding box center [1013, 493] width 66 height 19
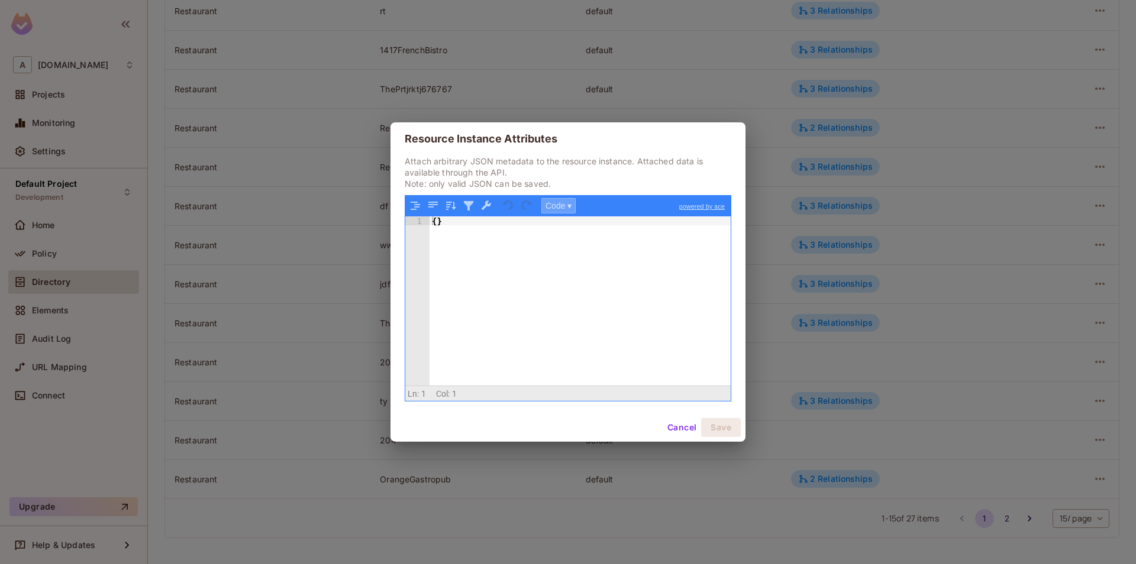
click at [564, 210] on button "Code ▾" at bounding box center [558, 205] width 34 height 15
click at [666, 257] on div "{ }" at bounding box center [579, 309] width 301 height 187
click at [689, 436] on button "Cancel" at bounding box center [681, 427] width 38 height 19
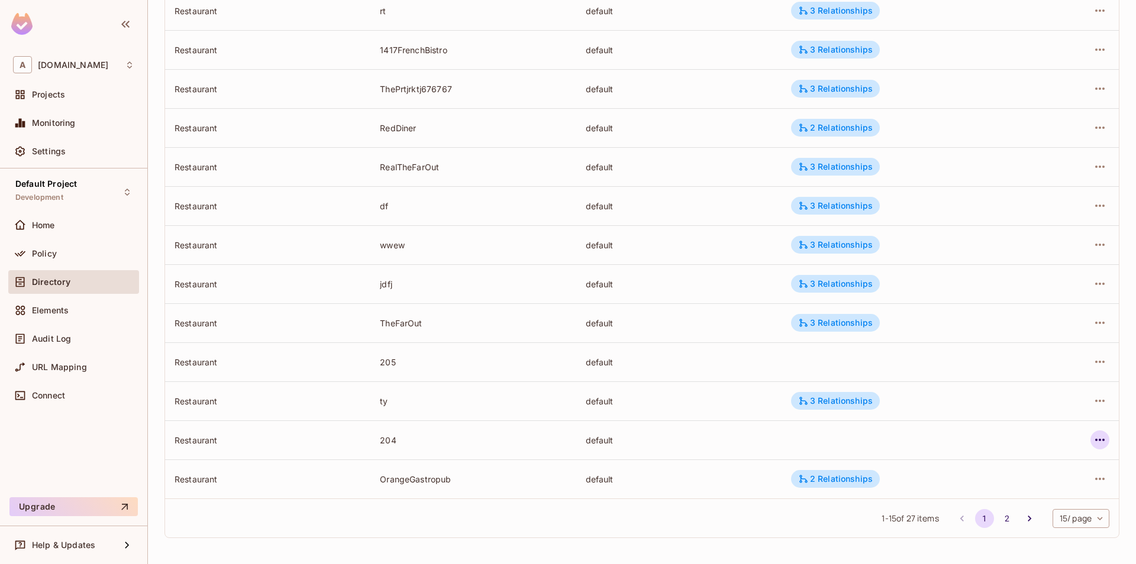
click at [1096, 440] on icon "button" at bounding box center [1099, 440] width 9 height 2
click at [473, 512] on div at bounding box center [568, 282] width 1136 height 564
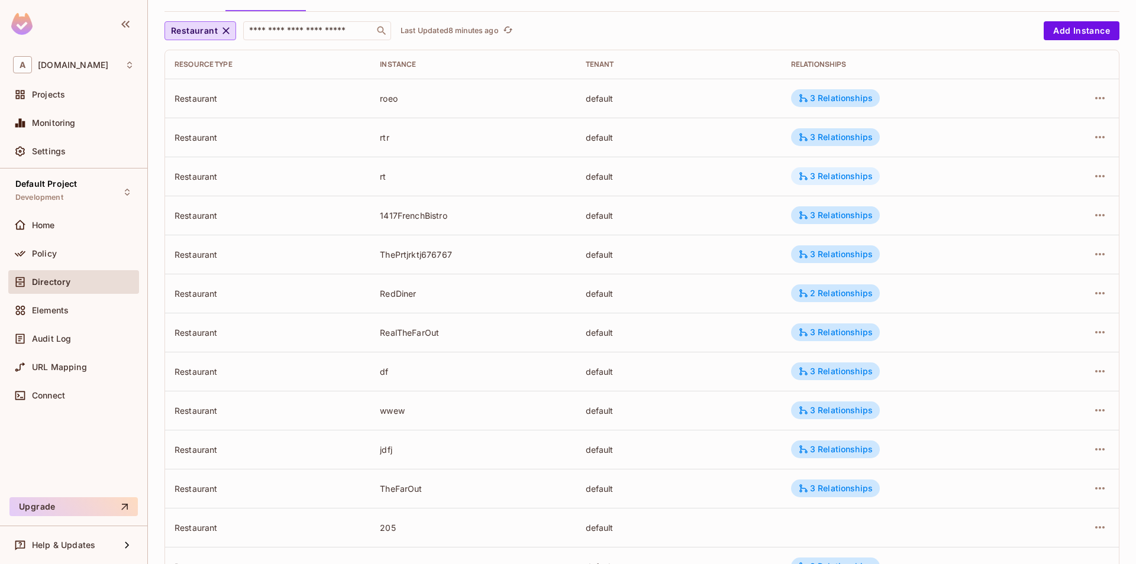
scroll to position [0, 0]
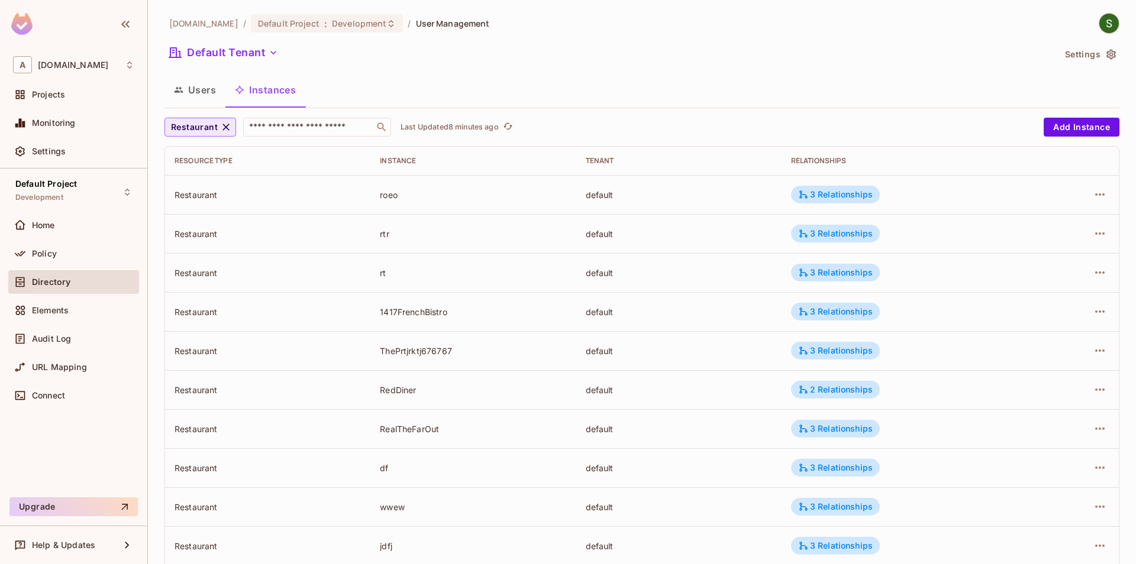
click at [201, 127] on span "Restaurant" at bounding box center [194, 127] width 47 height 15
click at [207, 183] on span "RestaurantGroup" at bounding box center [207, 179] width 67 height 11
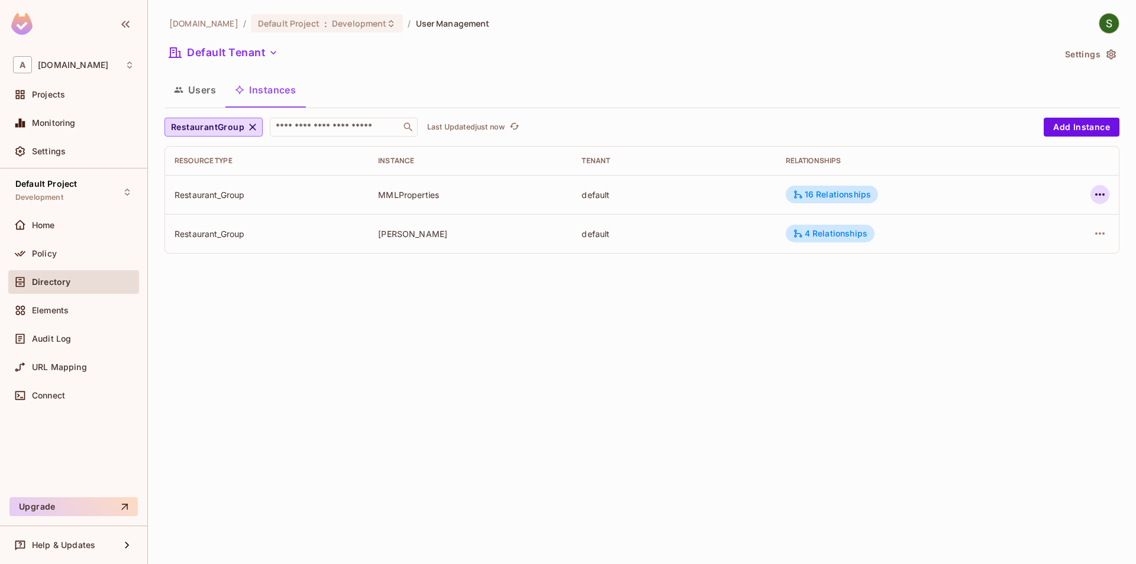
click at [1094, 195] on icon "button" at bounding box center [1099, 194] width 14 height 14
click at [1050, 257] on li "Edit Attributes" at bounding box center [1024, 248] width 148 height 26
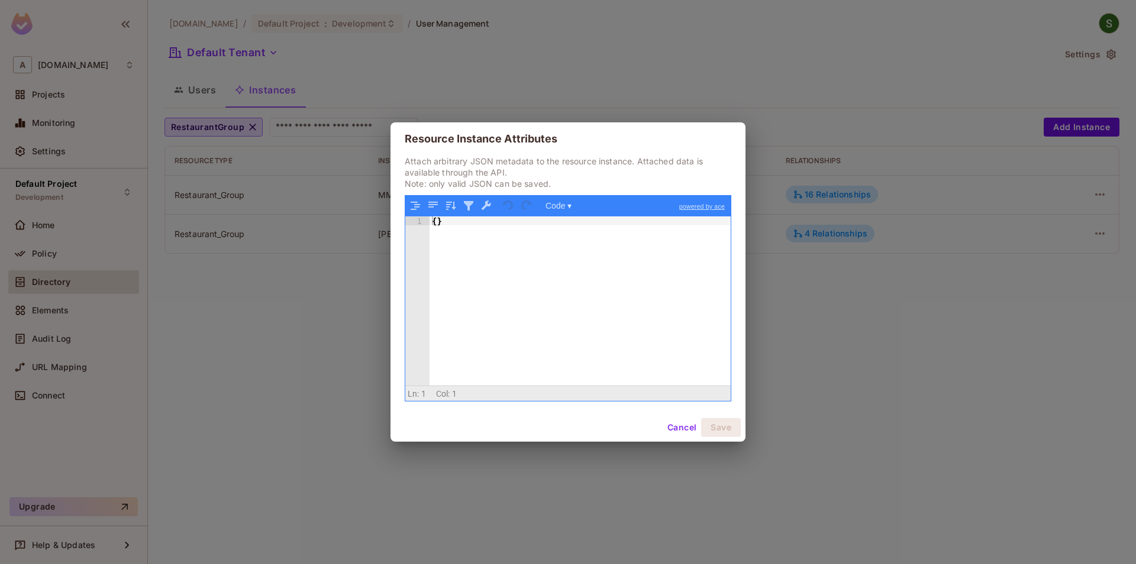
click at [1003, 325] on div "Resource Instance Attributes Attach arbitrary JSON metadata to the resource ins…" at bounding box center [568, 282] width 1136 height 564
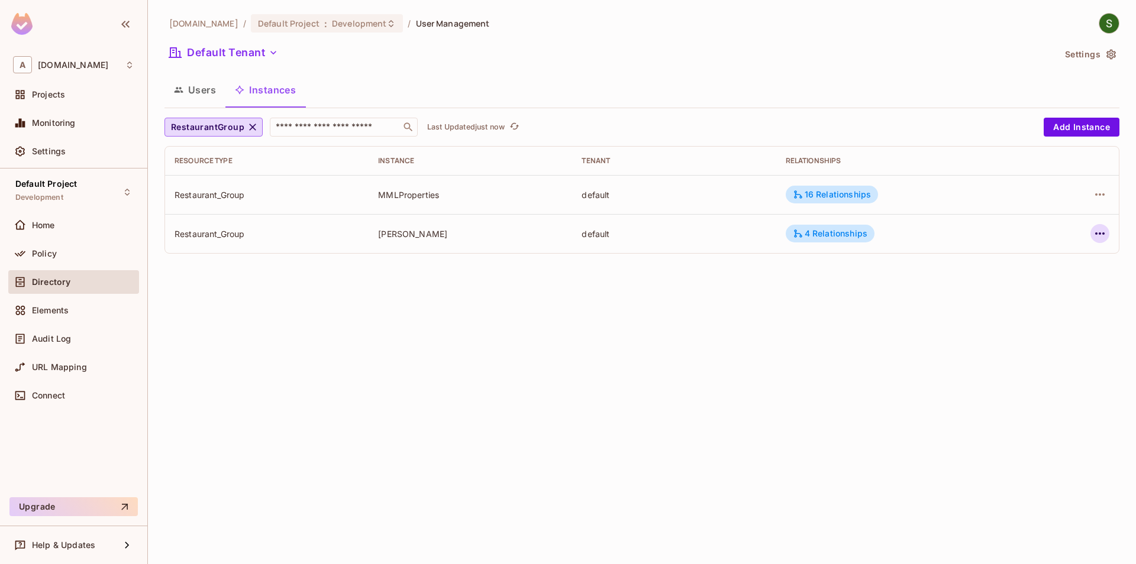
click at [1092, 237] on button "button" at bounding box center [1099, 233] width 19 height 19
click at [1005, 301] on li "Delete Resource Instance" at bounding box center [1024, 313] width 148 height 26
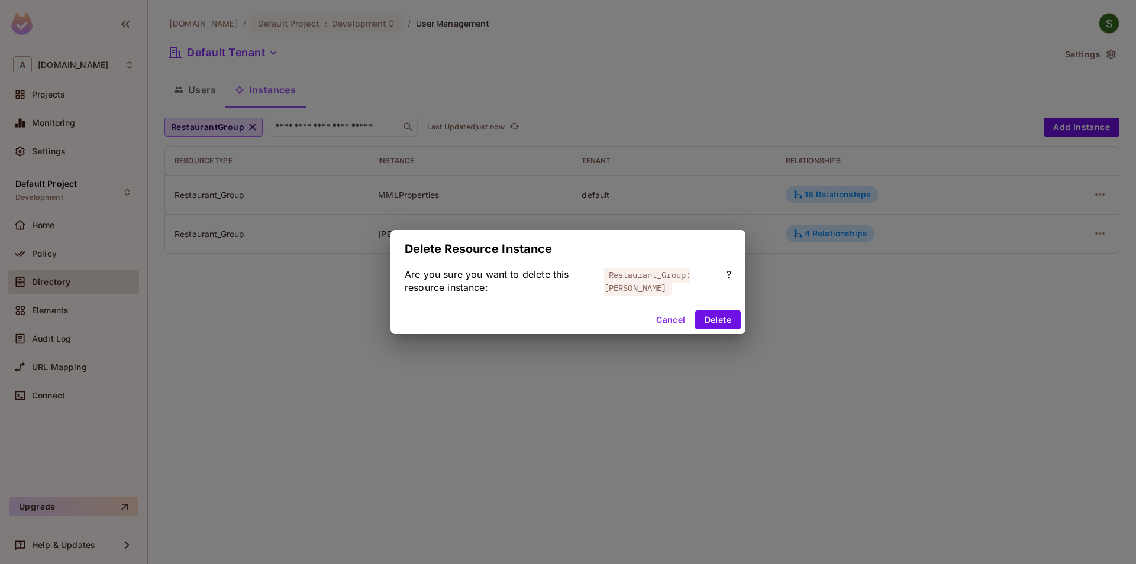
click at [955, 338] on div "Delete Resource Instance Are you sure you want to delete this resource instance…" at bounding box center [568, 282] width 1136 height 564
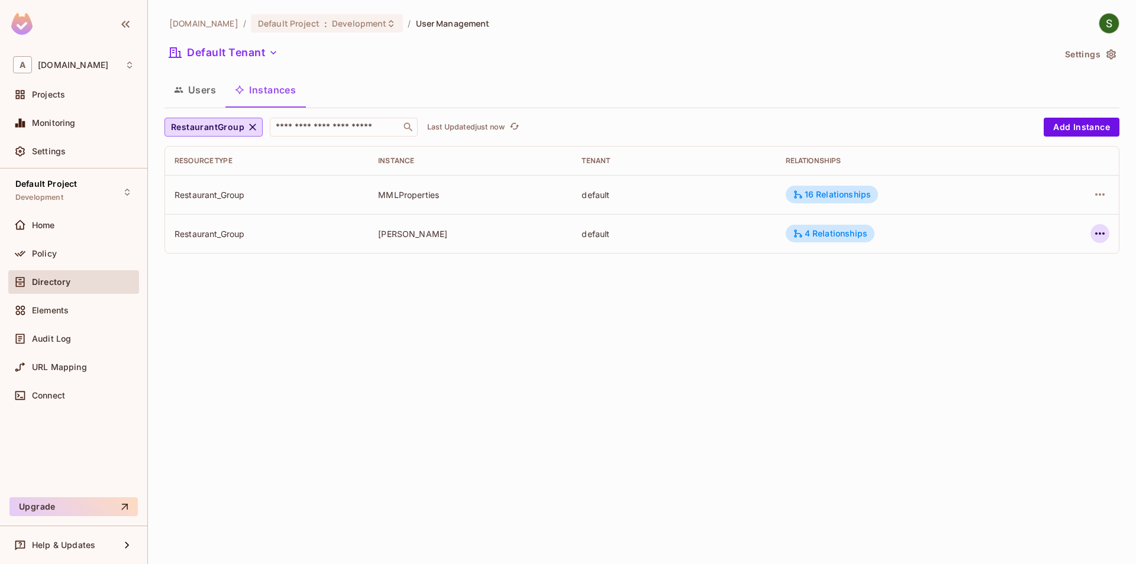
click at [1107, 230] on button "button" at bounding box center [1099, 233] width 19 height 19
click at [1027, 286] on div "Edit Attributes" at bounding box center [1013, 287] width 59 height 12
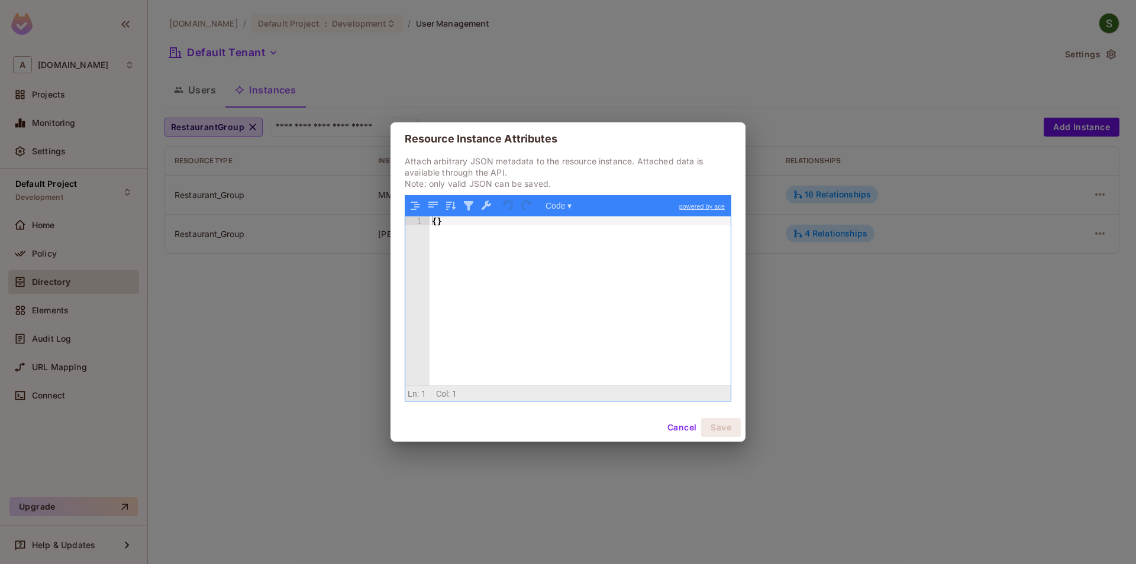
click at [748, 375] on div "Resource Instance Attributes Attach arbitrary JSON metadata to the resource ins…" at bounding box center [568, 282] width 1136 height 564
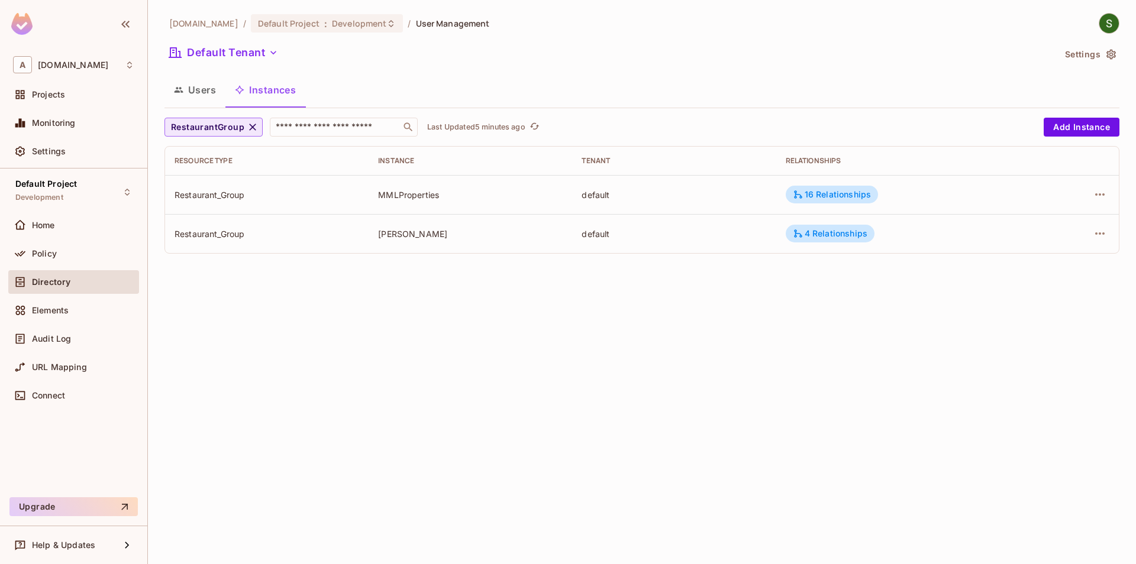
click at [224, 127] on span "RestaurantGroup" at bounding box center [207, 127] width 73 height 15
click at [410, 330] on div at bounding box center [568, 282] width 1136 height 564
click at [241, 131] on span "RestaurantGroup" at bounding box center [207, 127] width 73 height 15
click at [228, 228] on span "Restaurant" at bounding box center [218, 233] width 88 height 11
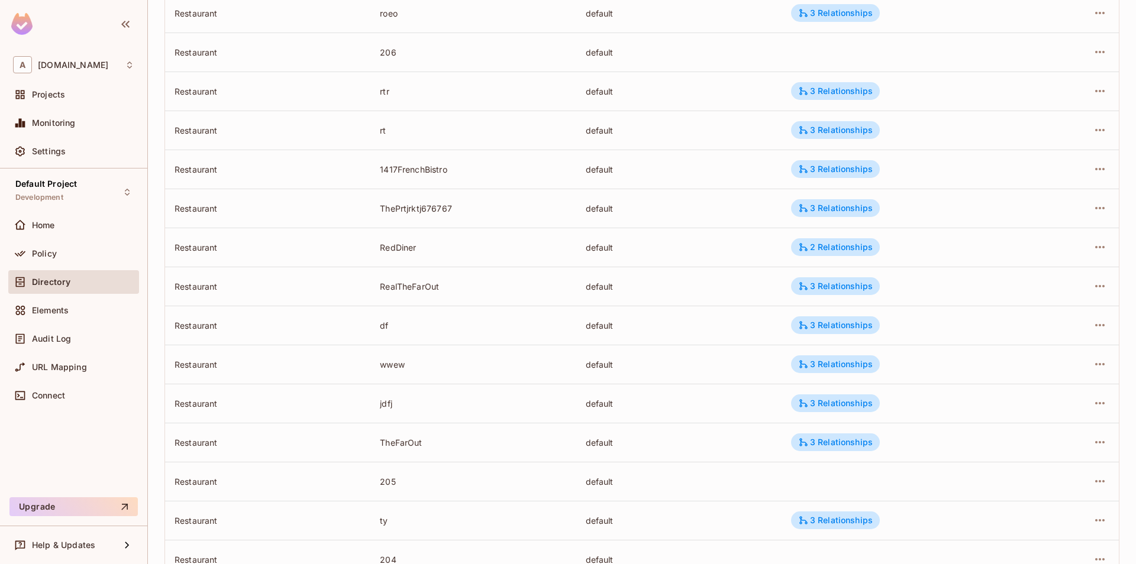
scroll to position [262, 0]
